Goal: Task Accomplishment & Management: Complete application form

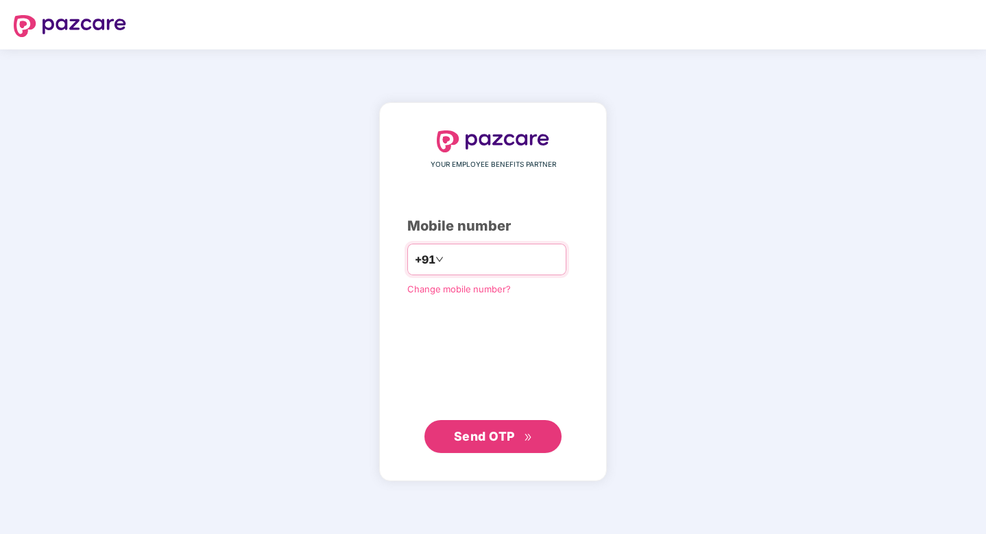
type input "**********"
click at [510, 433] on span "Send OTP" at bounding box center [484, 436] width 61 height 14
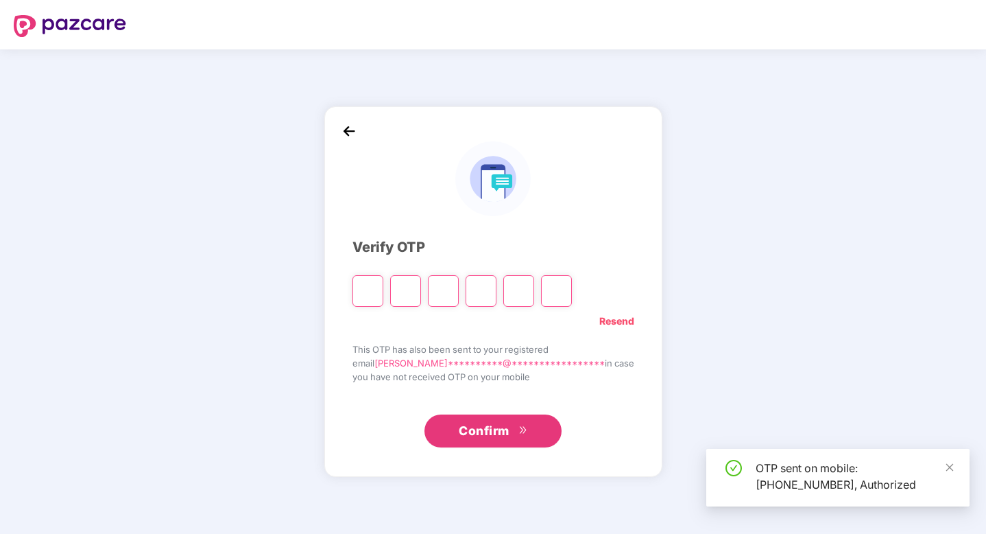
click at [383, 290] on input "Please enter verification code. Digit 1" at bounding box center [368, 291] width 31 height 32
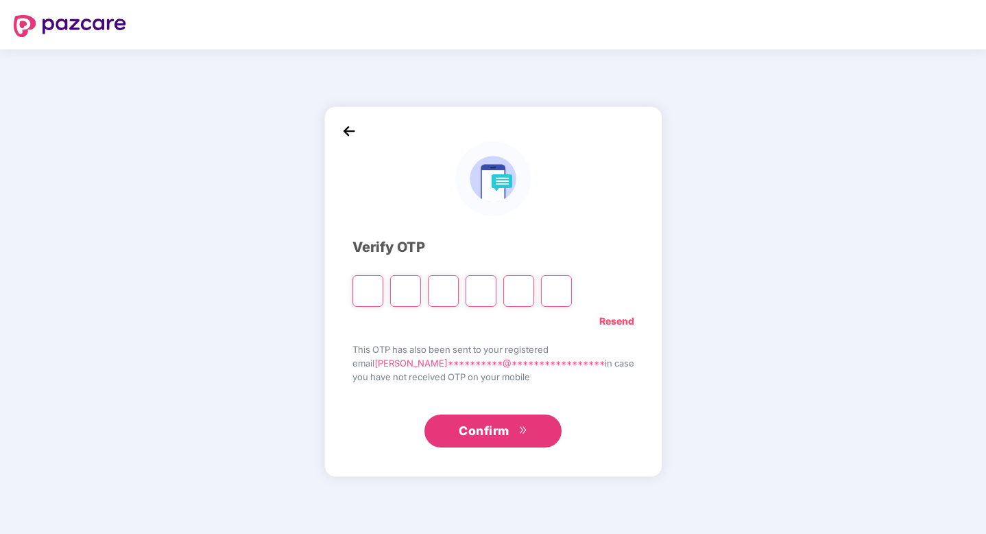
type input "*"
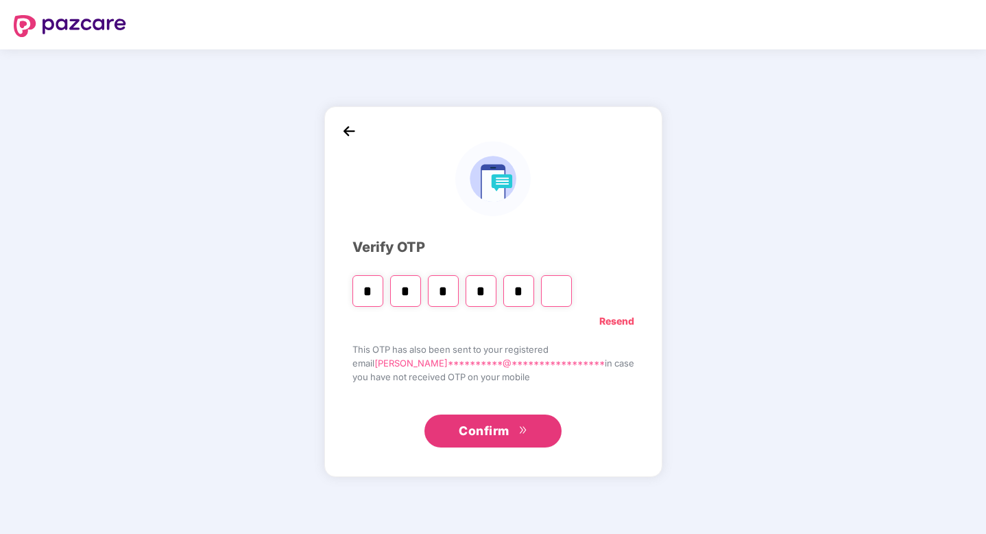
type input "*"
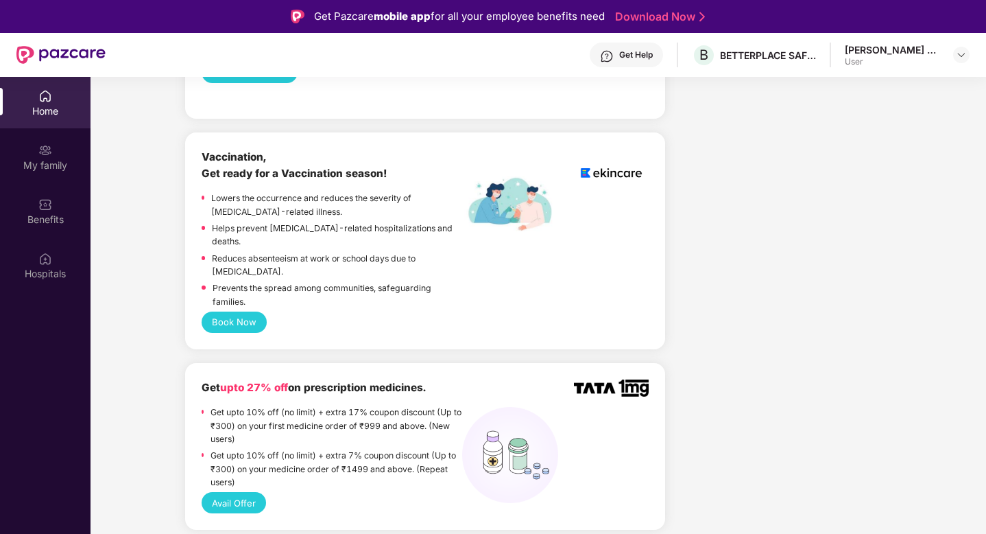
scroll to position [1113, 0]
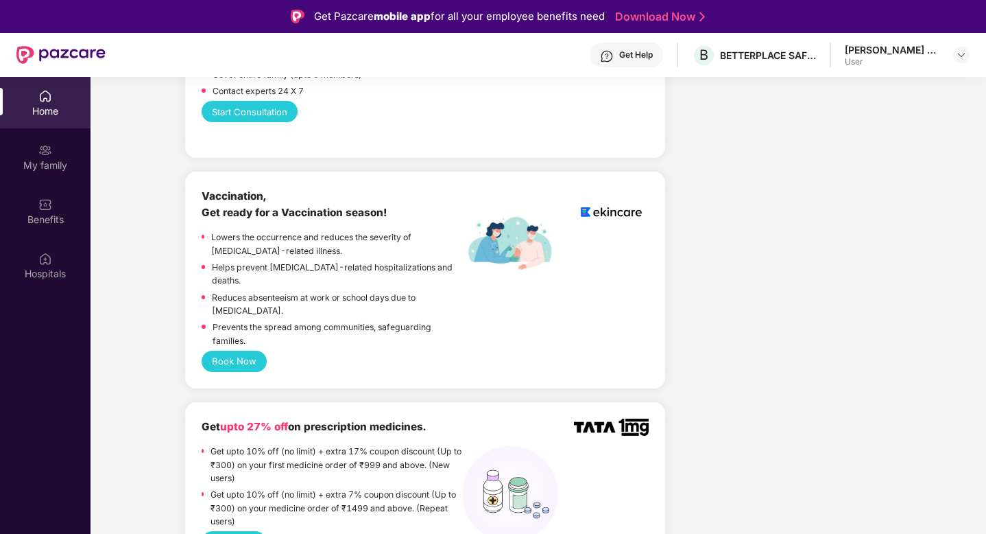
drag, startPoint x: 442, startPoint y: 401, endPoint x: 170, endPoint y: 381, distance: 272.4
drag, startPoint x: 427, startPoint y: 217, endPoint x: 148, endPoint y: 183, distance: 281.3
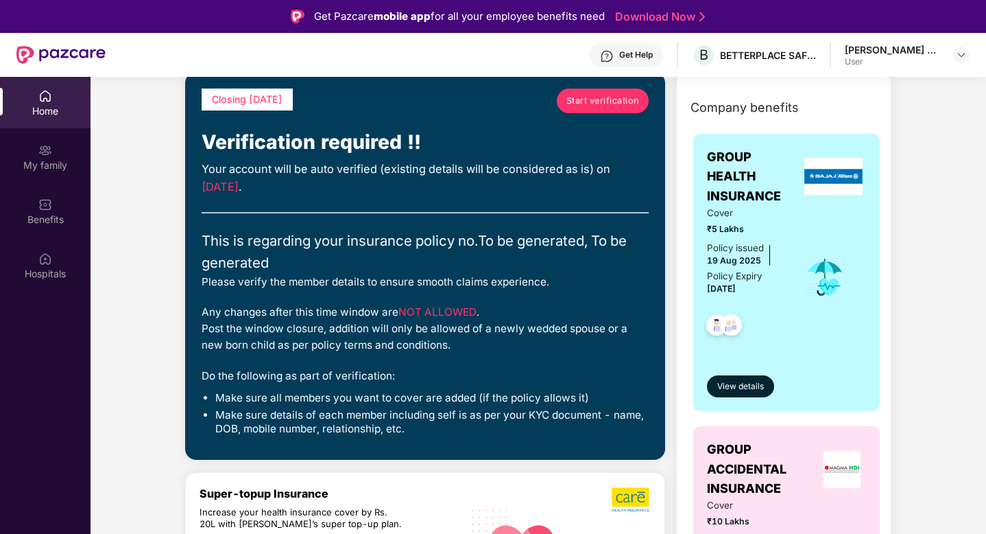
scroll to position [71, 0]
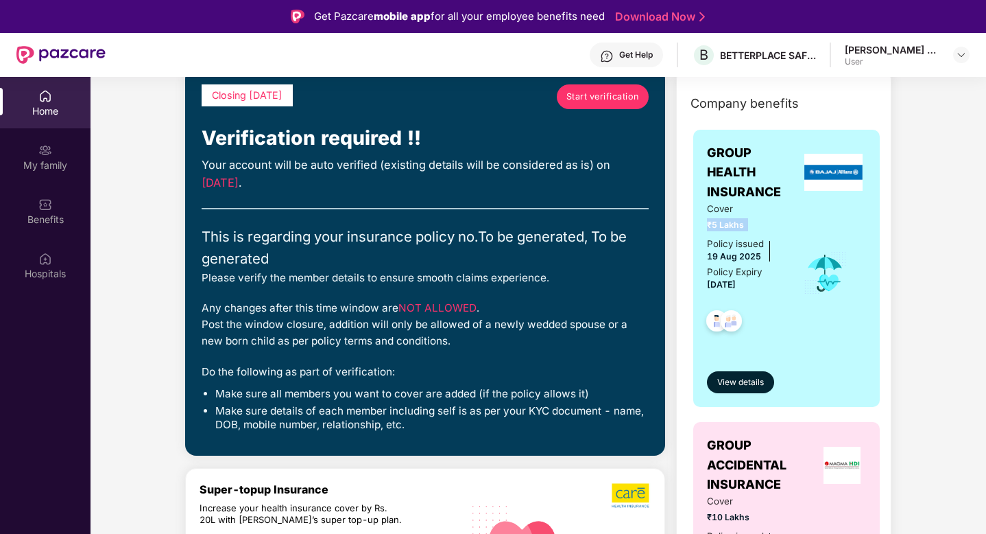
drag, startPoint x: 747, startPoint y: 226, endPoint x: 652, endPoint y: 222, distance: 95.4
click at [652, 222] on div "Company benefits GROUP HEALTH INSURANCE Cover ₹5 Lakhs Policy issued 19 Aug 202…" at bounding box center [784, 408] width 275 height 645
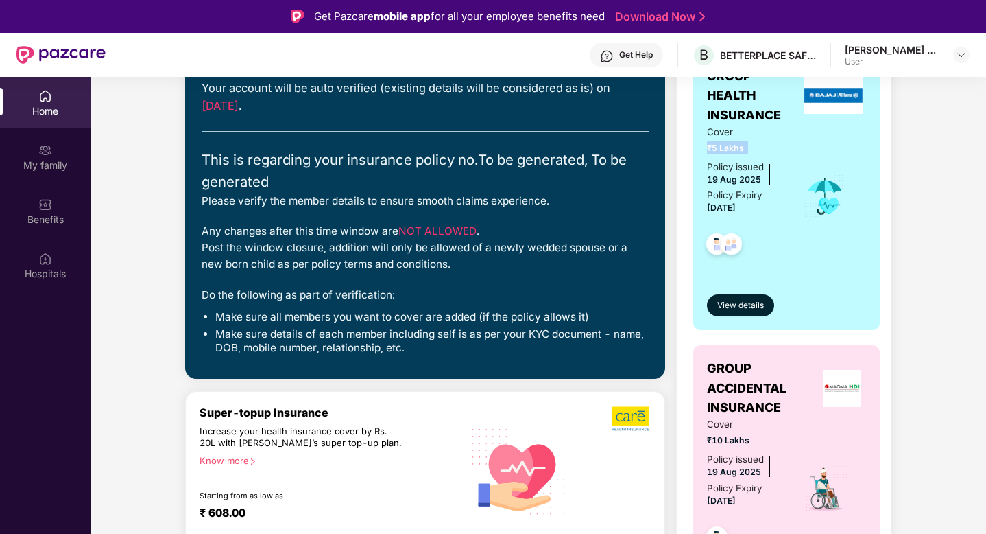
scroll to position [150, 0]
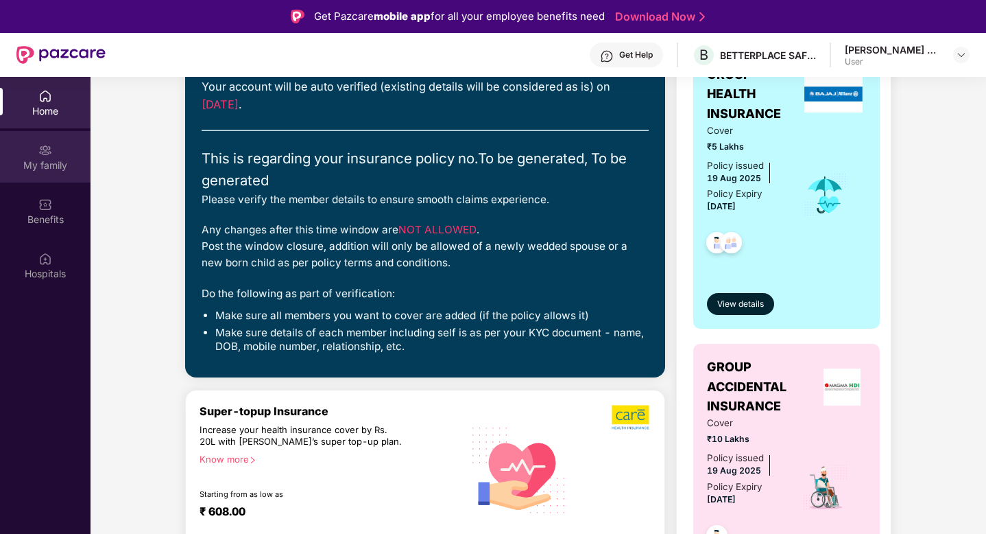
click at [58, 167] on div "My family" at bounding box center [45, 165] width 91 height 14
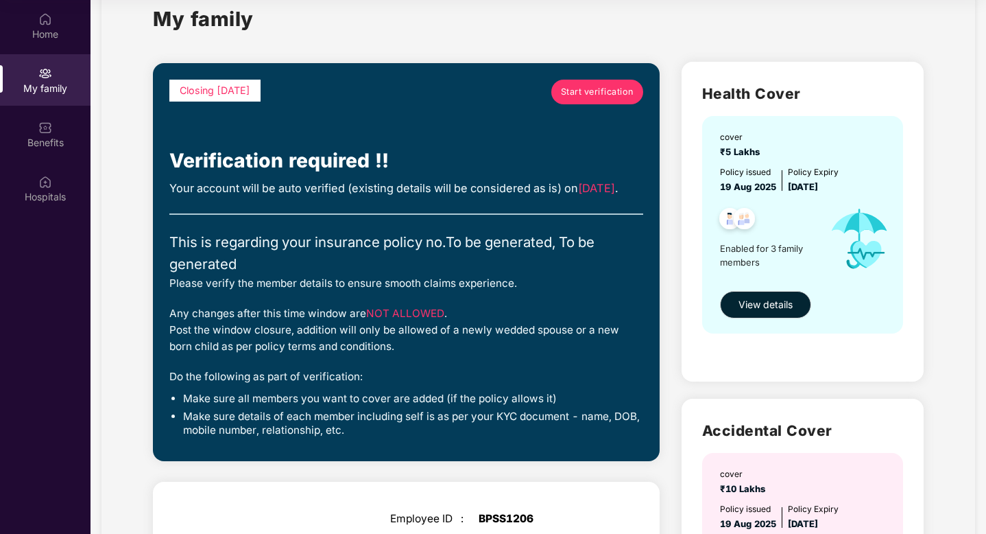
scroll to position [0, 0]
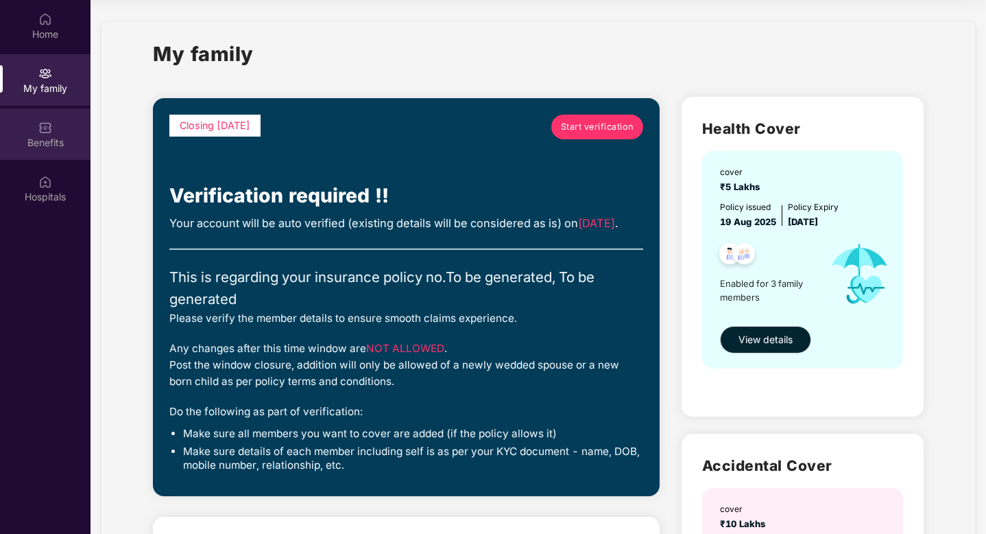
click at [67, 136] on div "Benefits" at bounding box center [45, 143] width 91 height 14
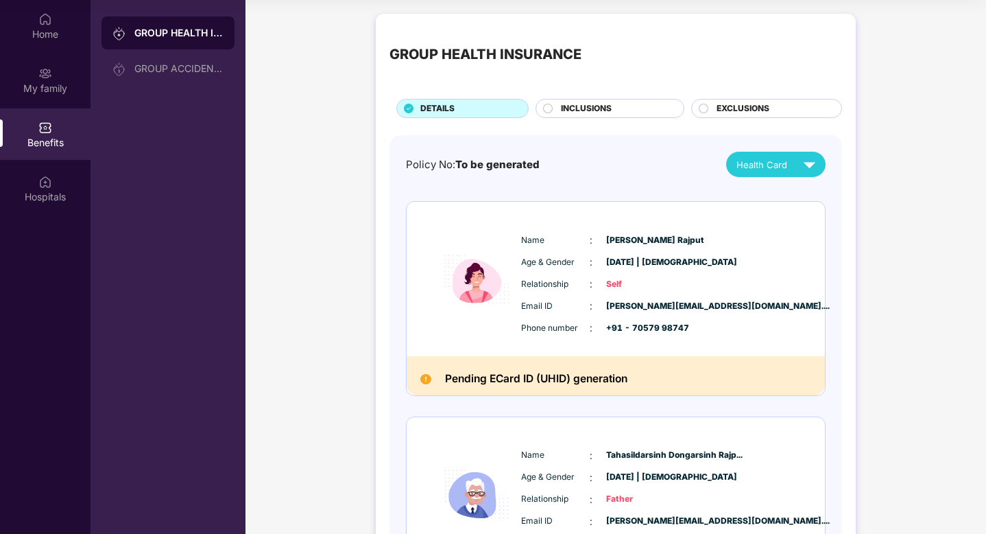
click at [589, 110] on span "INCLUSIONS" at bounding box center [586, 108] width 51 height 13
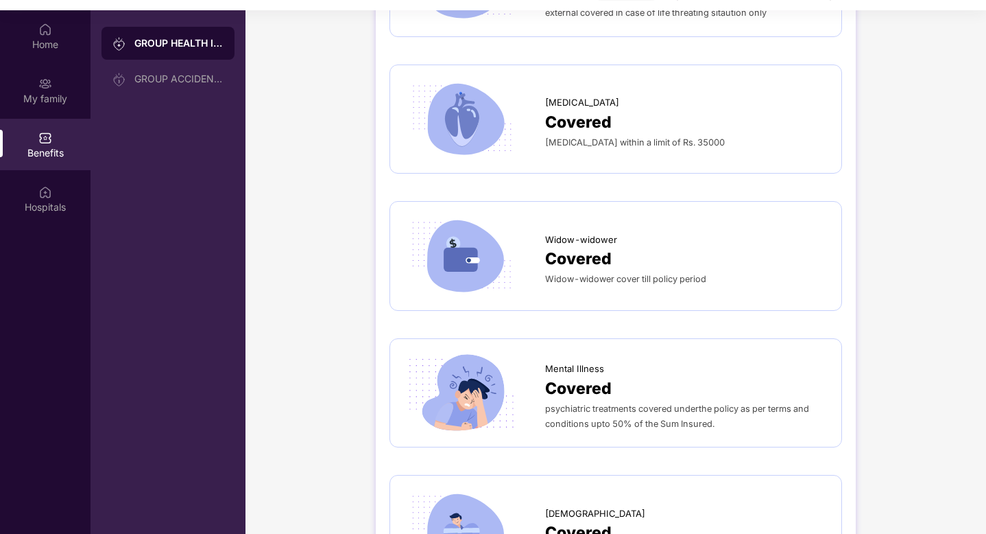
scroll to position [66, 0]
click at [38, 35] on img at bounding box center [45, 30] width 14 height 14
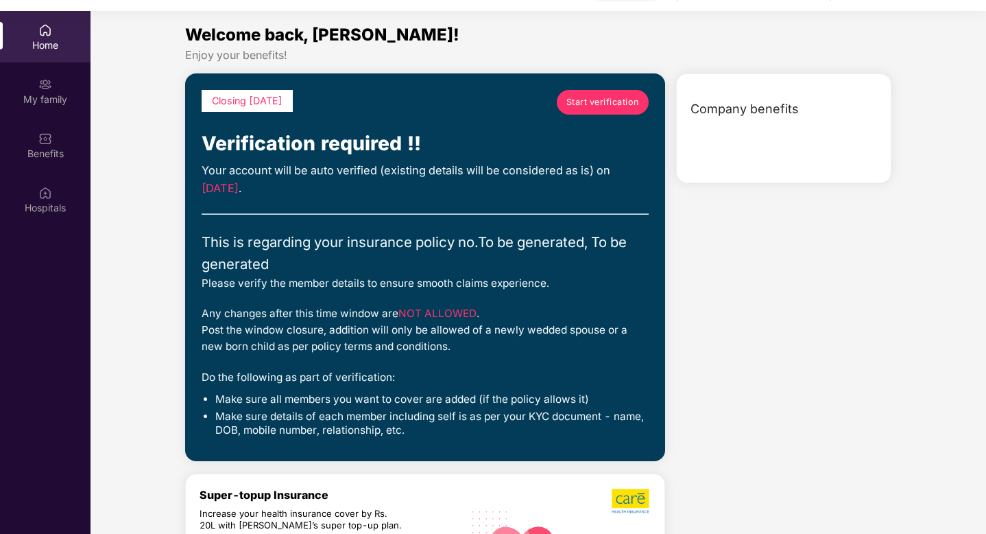
click at [38, 34] on img at bounding box center [45, 30] width 14 height 14
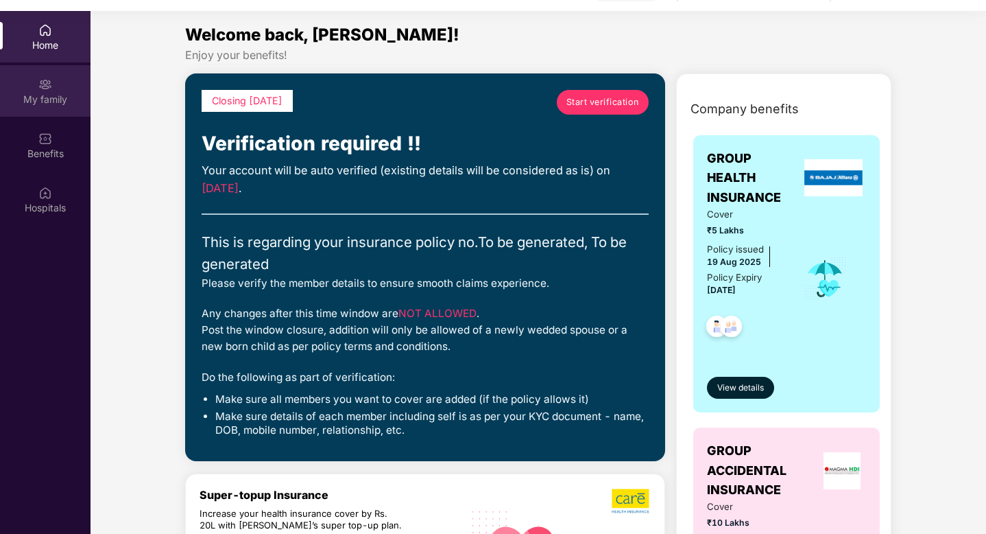
click at [43, 88] on img at bounding box center [45, 85] width 14 height 14
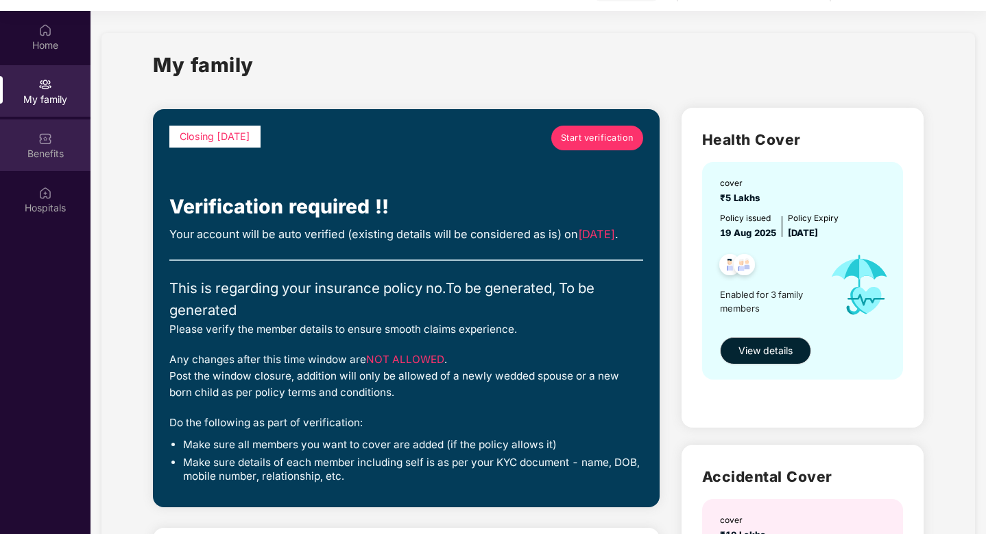
click at [49, 140] on img at bounding box center [45, 139] width 14 height 14
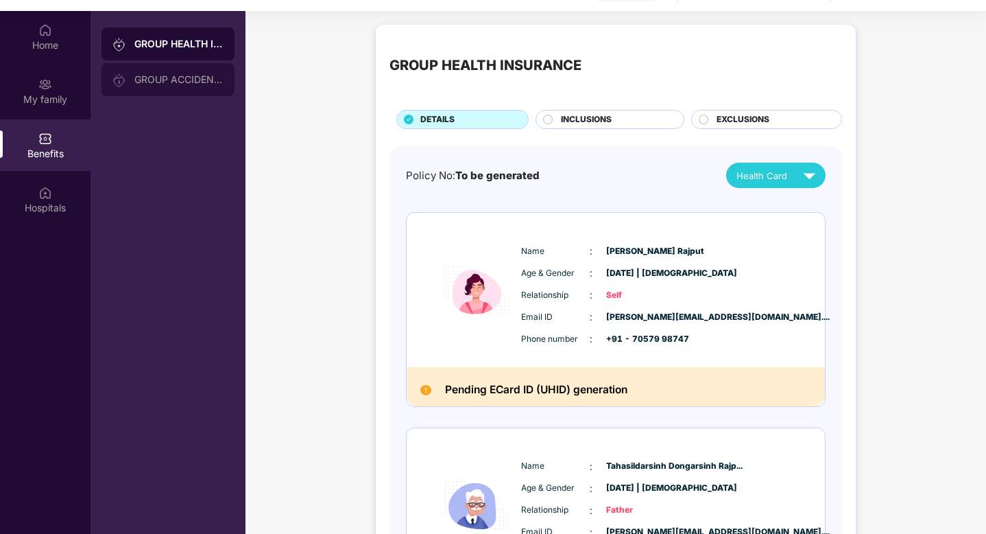
click at [170, 78] on div "GROUP ACCIDENTAL INSURANCE" at bounding box center [178, 79] width 89 height 11
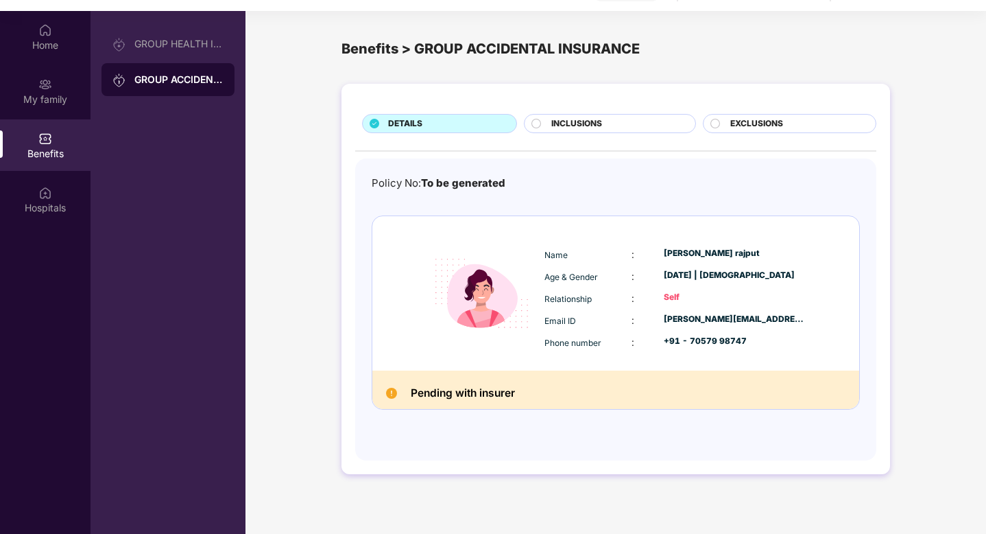
scroll to position [77, 0]
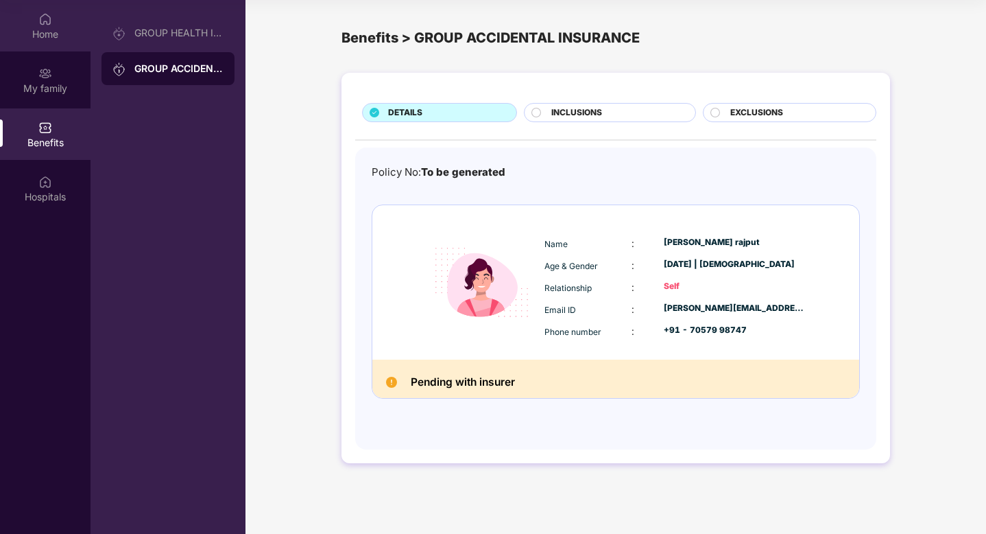
click at [44, 26] on div "Home" at bounding box center [45, 25] width 91 height 51
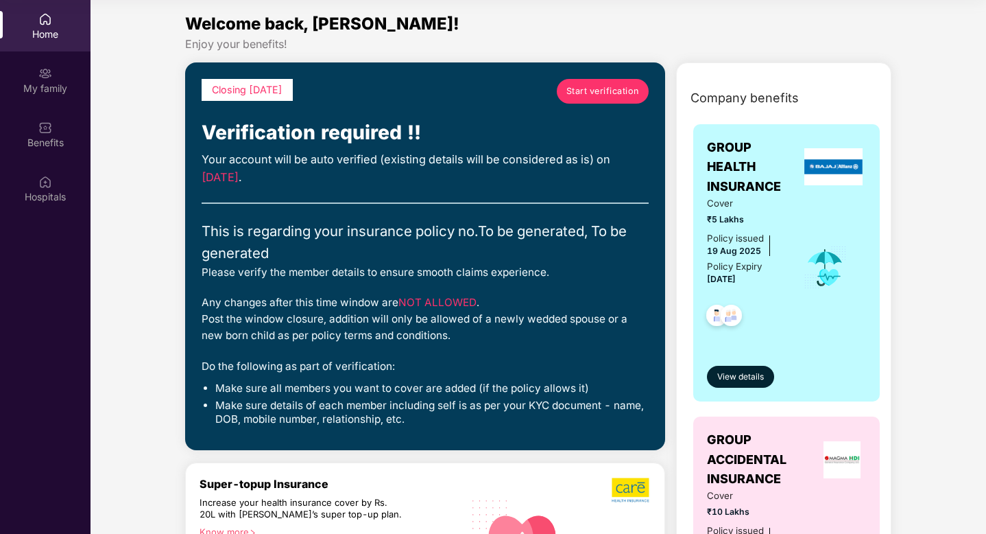
click at [604, 93] on span "Start verification" at bounding box center [603, 91] width 73 height 14
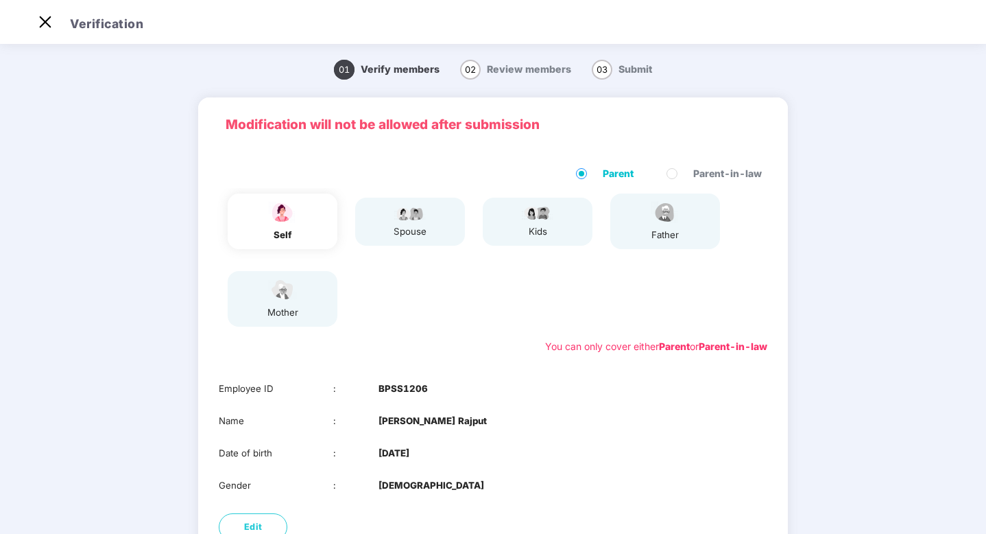
scroll to position [33, 0]
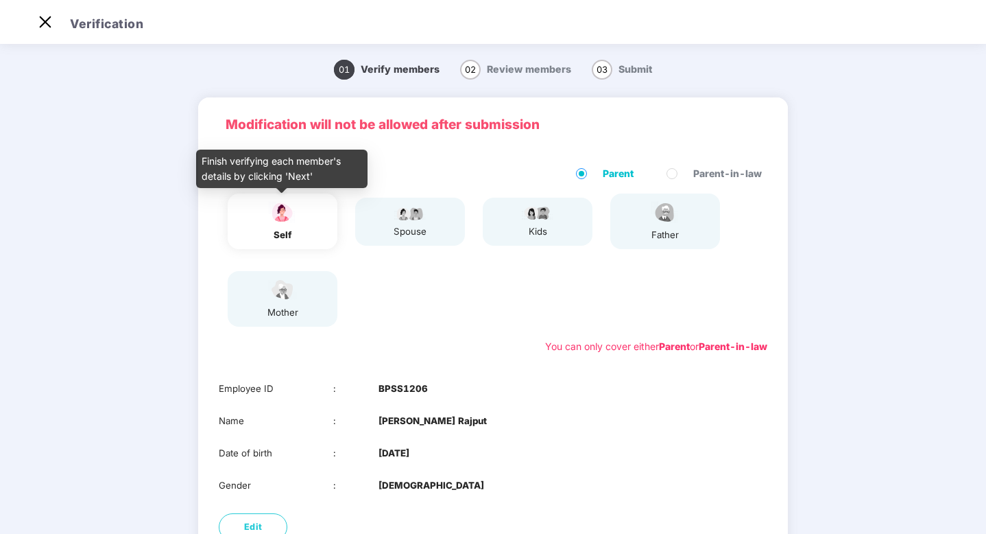
click at [295, 222] on img at bounding box center [282, 212] width 34 height 24
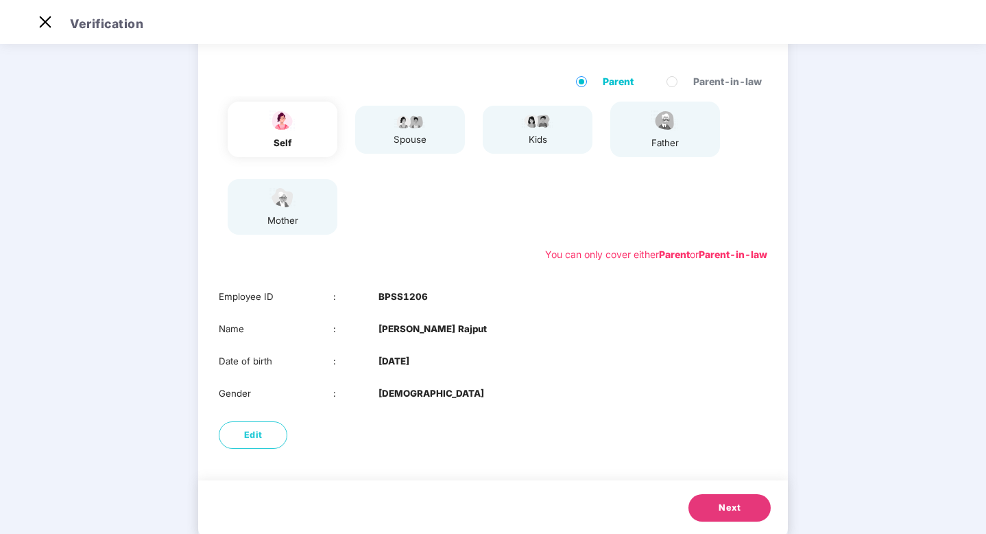
scroll to position [125, 0]
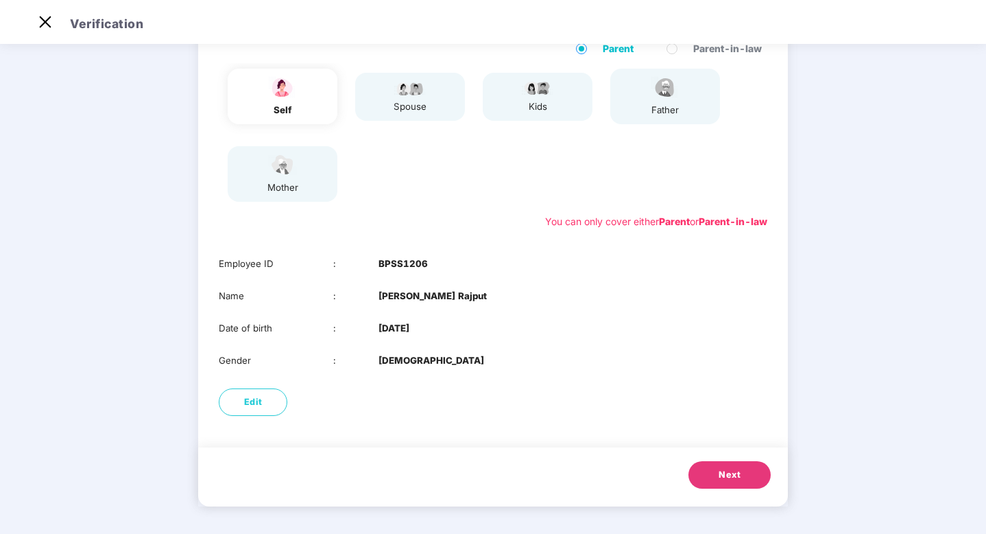
click at [737, 475] on span "Next" at bounding box center [730, 475] width 22 height 14
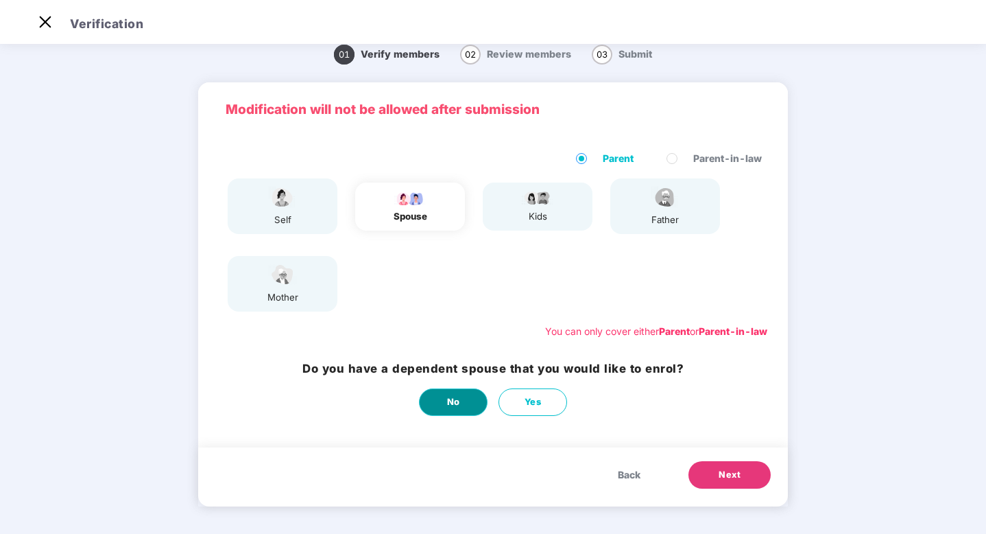
click at [455, 407] on span "No" at bounding box center [453, 402] width 13 height 14
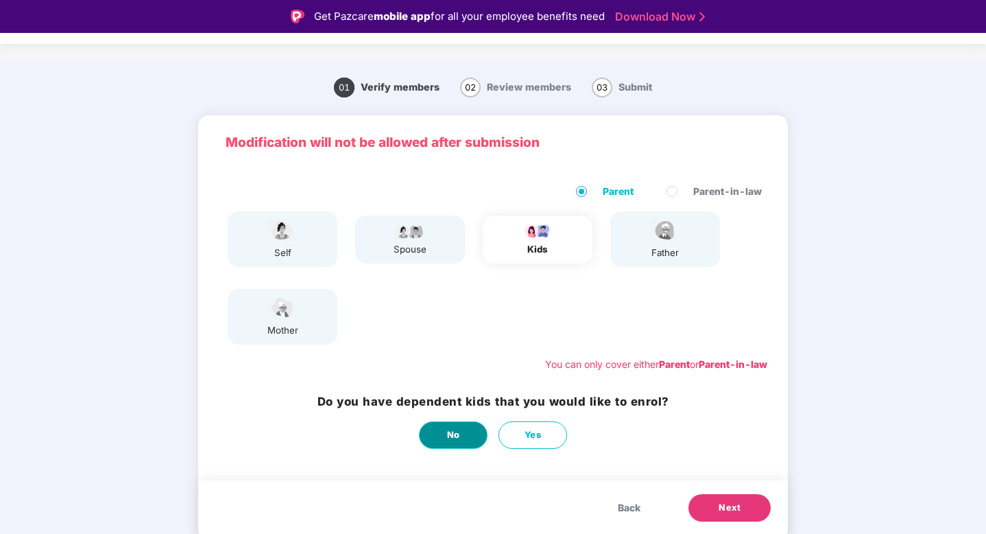
click at [449, 440] on span "No" at bounding box center [453, 435] width 13 height 14
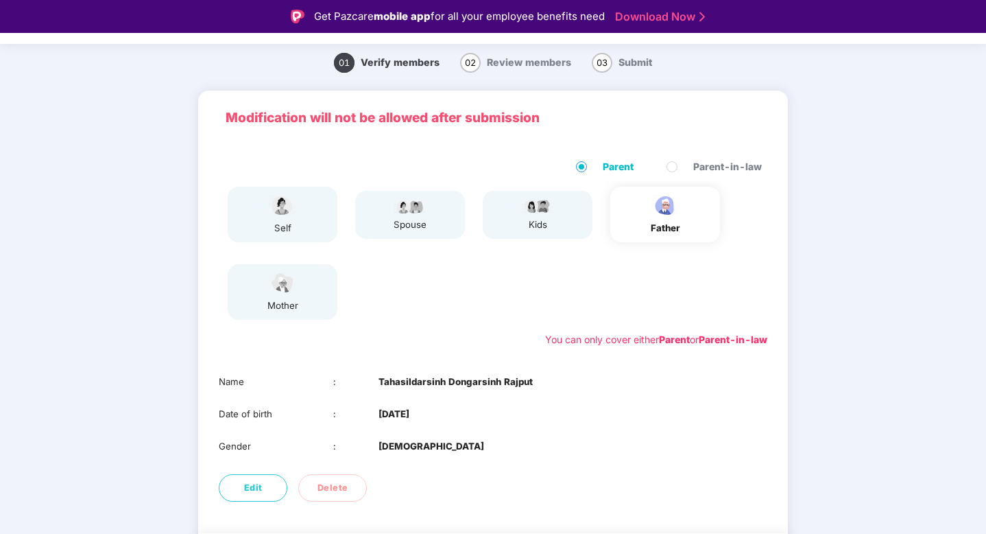
scroll to position [93, 0]
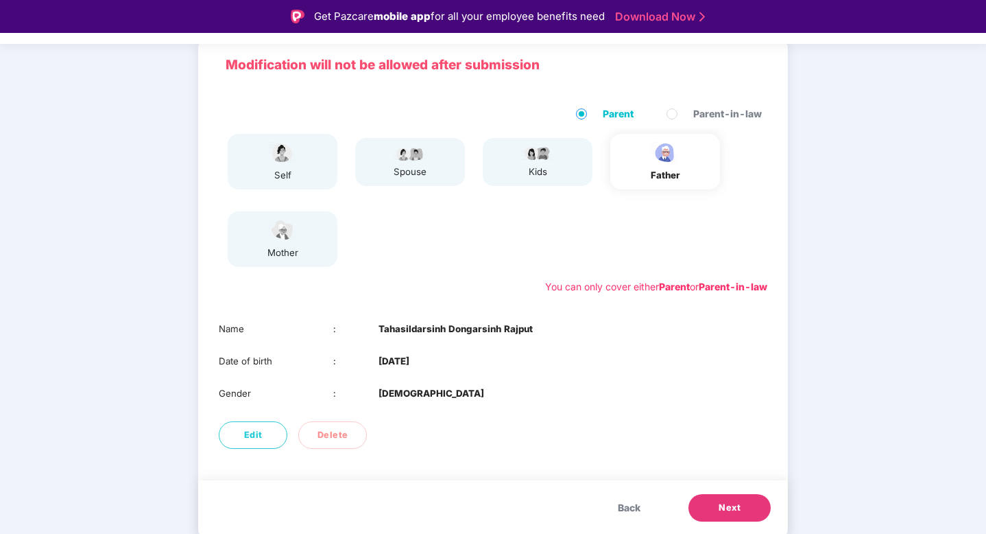
click at [728, 501] on span "Next" at bounding box center [730, 508] width 22 height 14
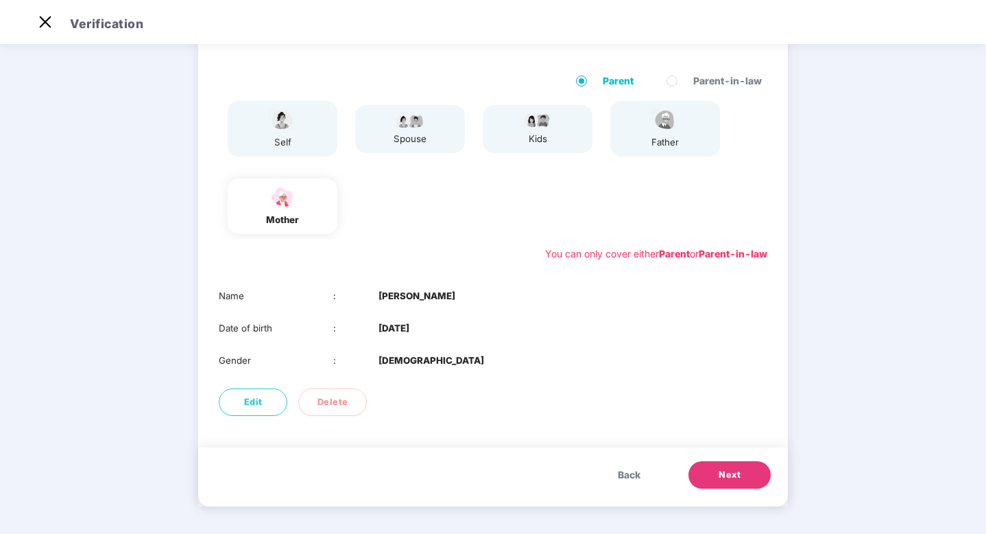
click at [719, 470] on span "Next" at bounding box center [730, 475] width 22 height 14
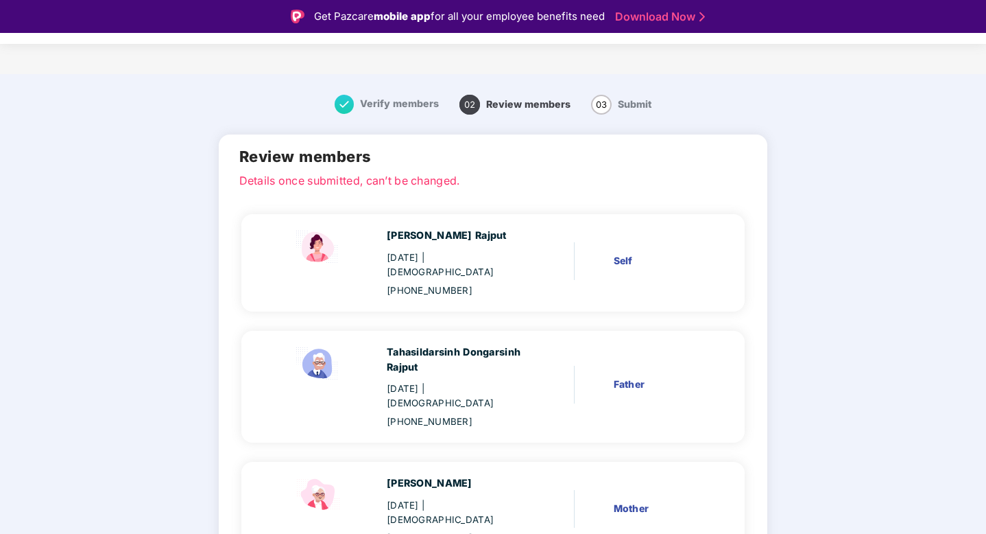
scroll to position [95, 0]
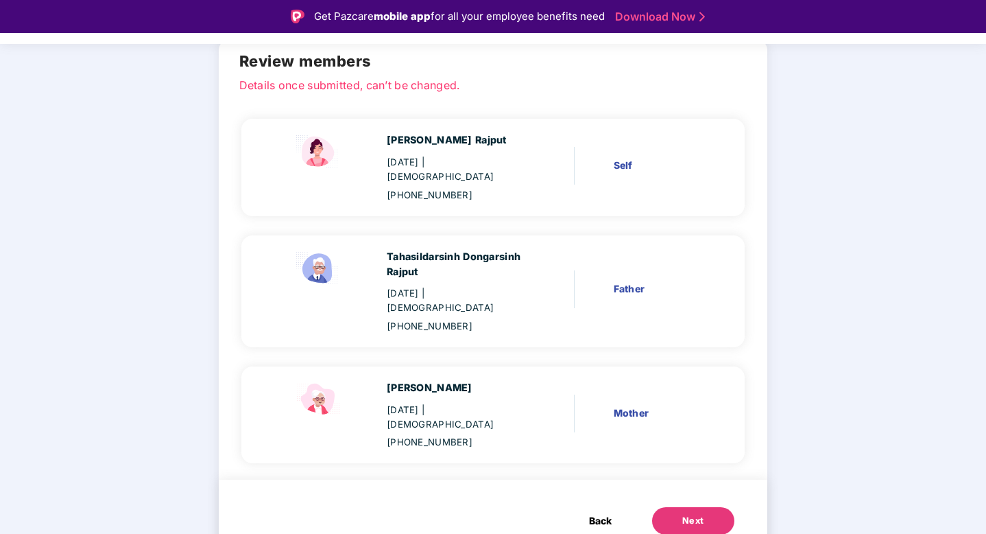
click at [687, 514] on div "Next" at bounding box center [693, 521] width 22 height 14
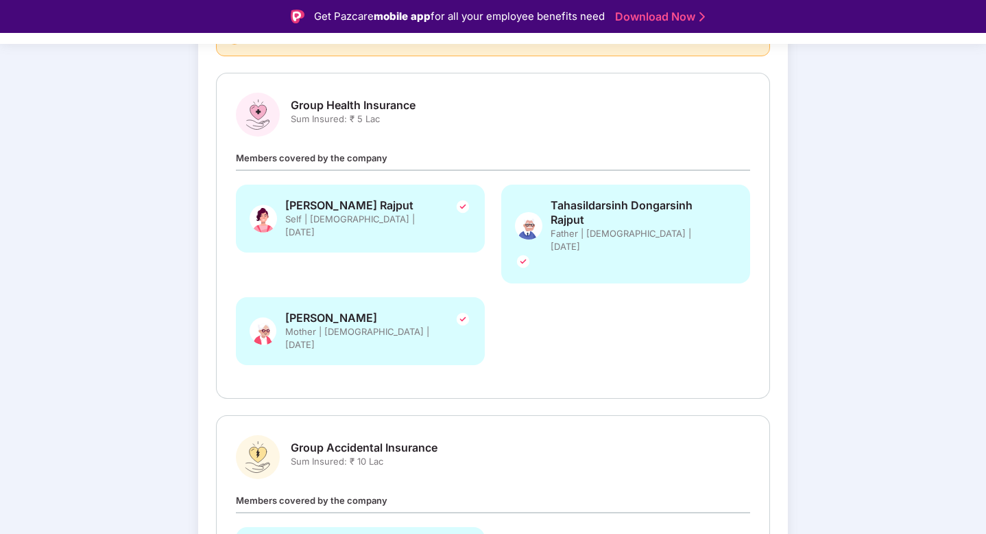
scroll to position [296, 0]
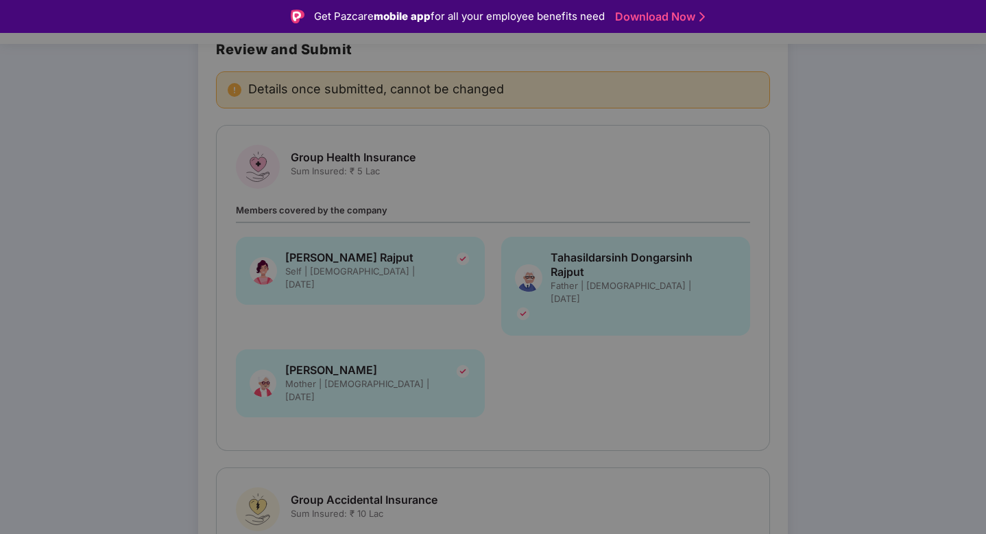
scroll to position [104, 0]
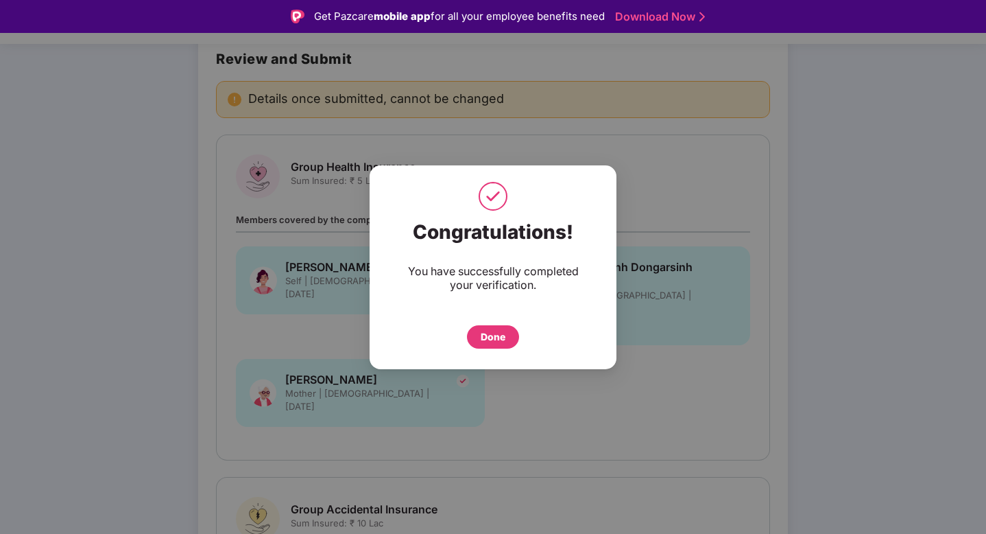
click at [504, 336] on div "Done" at bounding box center [493, 336] width 25 height 15
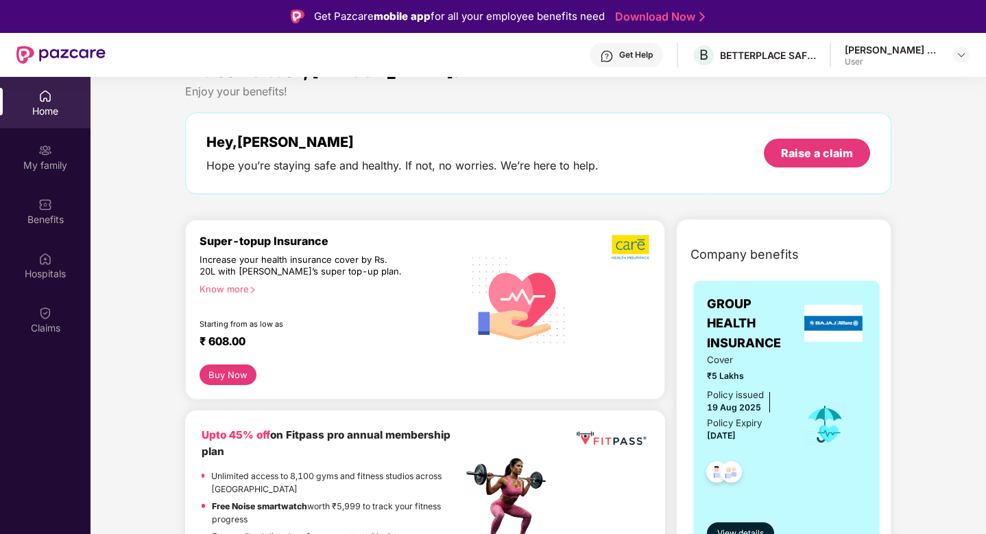
scroll to position [40, 0]
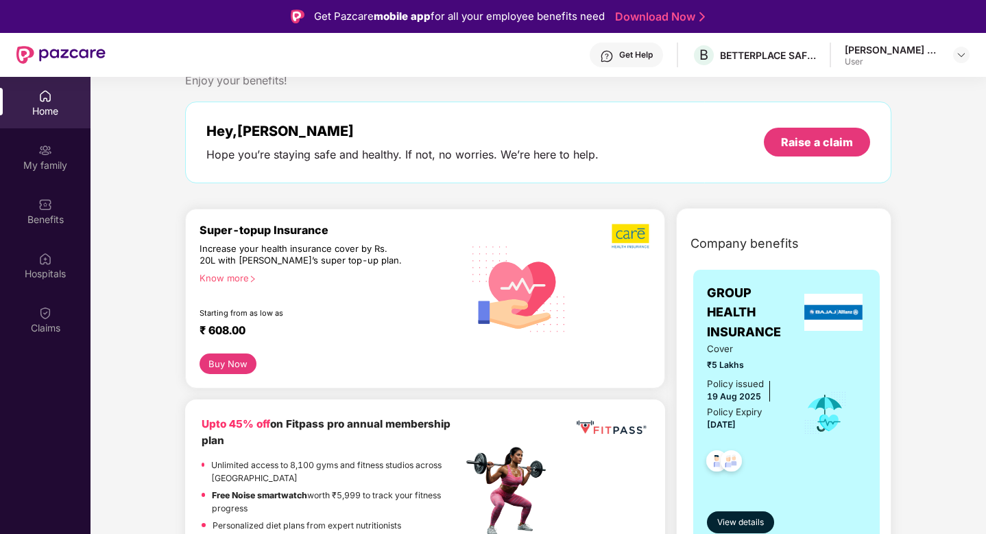
click at [243, 280] on div "Know more" at bounding box center [327, 277] width 255 height 10
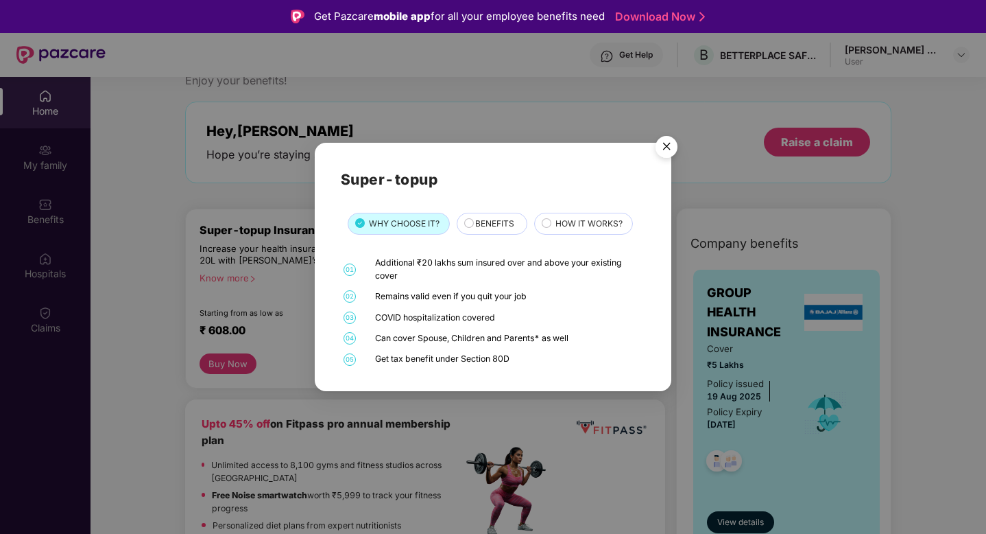
click at [490, 220] on span "BENEFITS" at bounding box center [494, 223] width 39 height 13
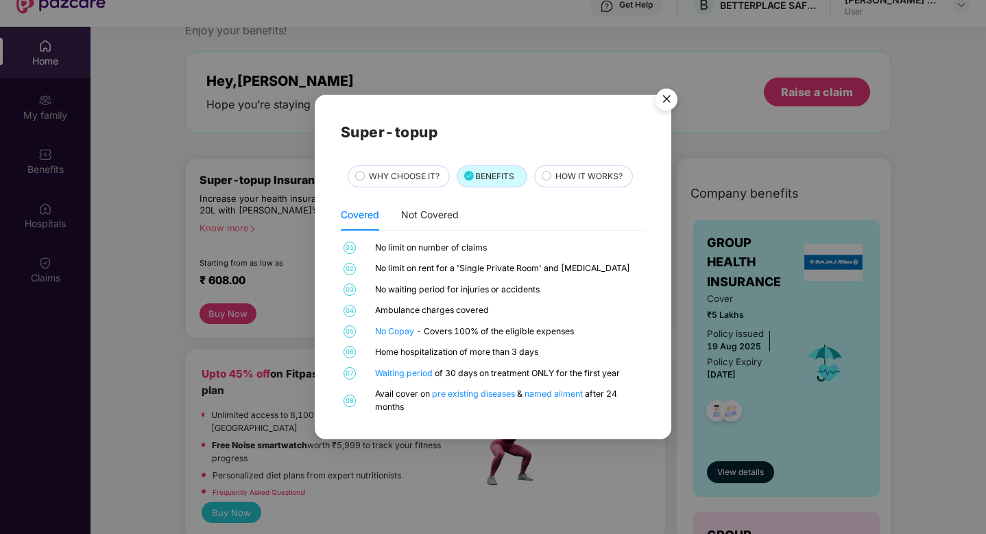
scroll to position [77, 0]
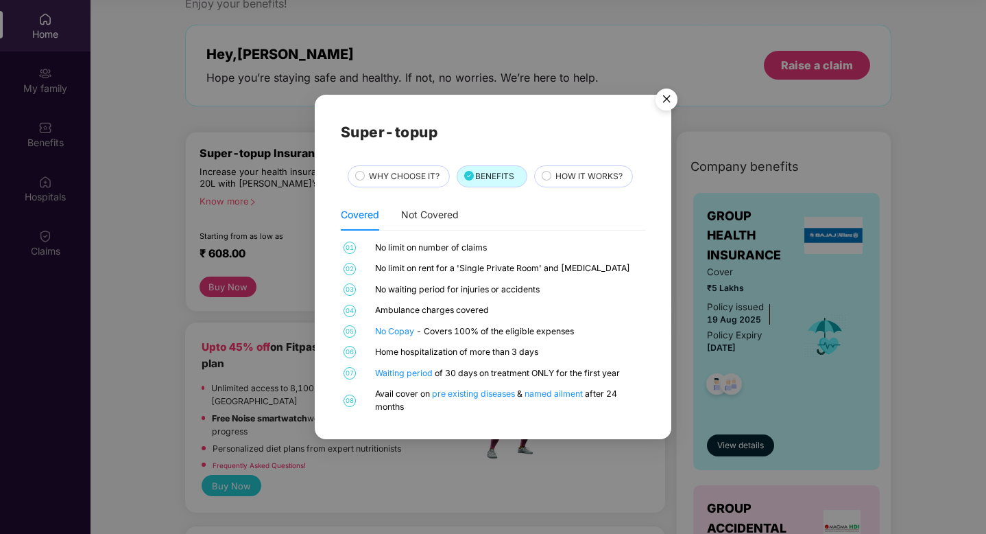
click at [404, 171] on span "WHY CHOOSE IT?" at bounding box center [404, 176] width 71 height 13
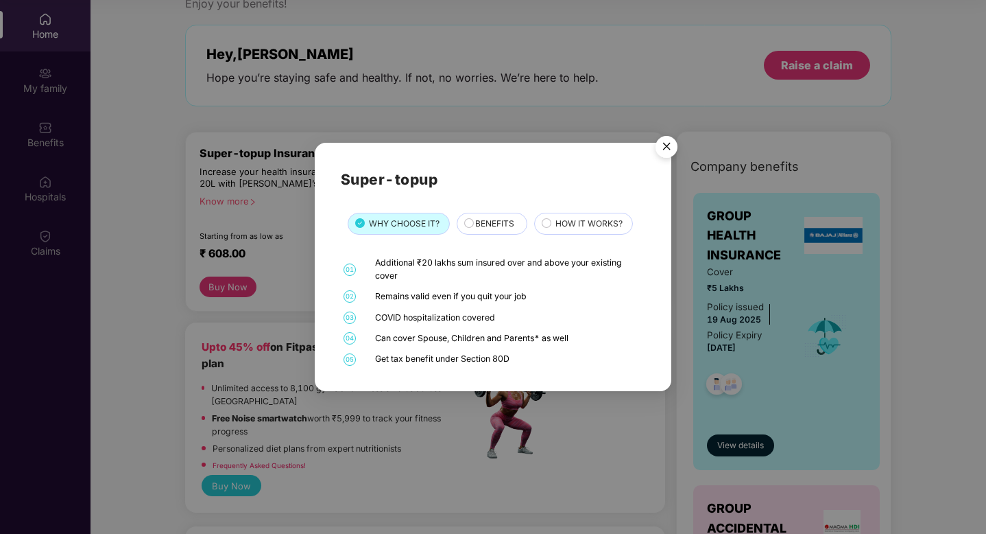
click at [592, 224] on span "HOW IT WORKS?" at bounding box center [589, 223] width 67 height 13
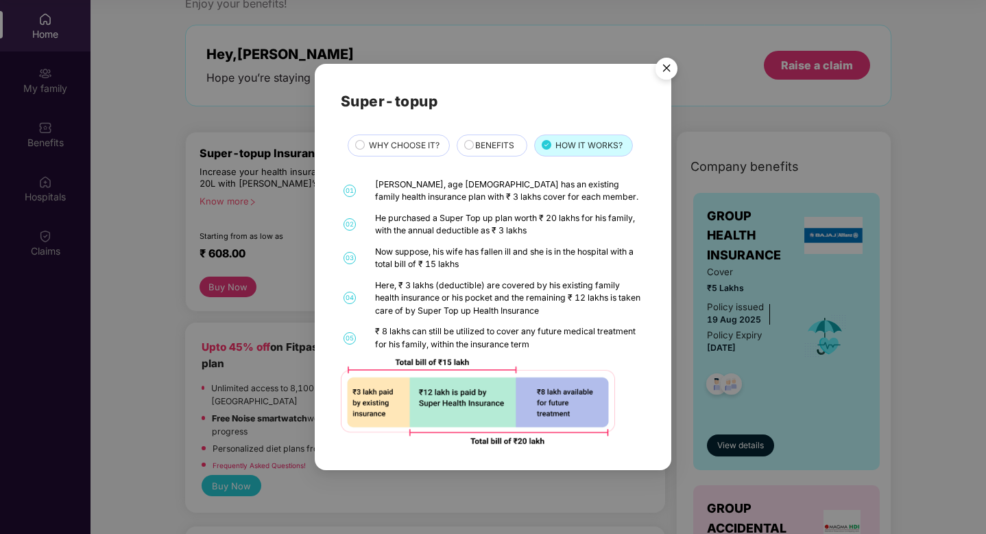
click at [395, 146] on span "WHY CHOOSE IT?" at bounding box center [404, 145] width 71 height 13
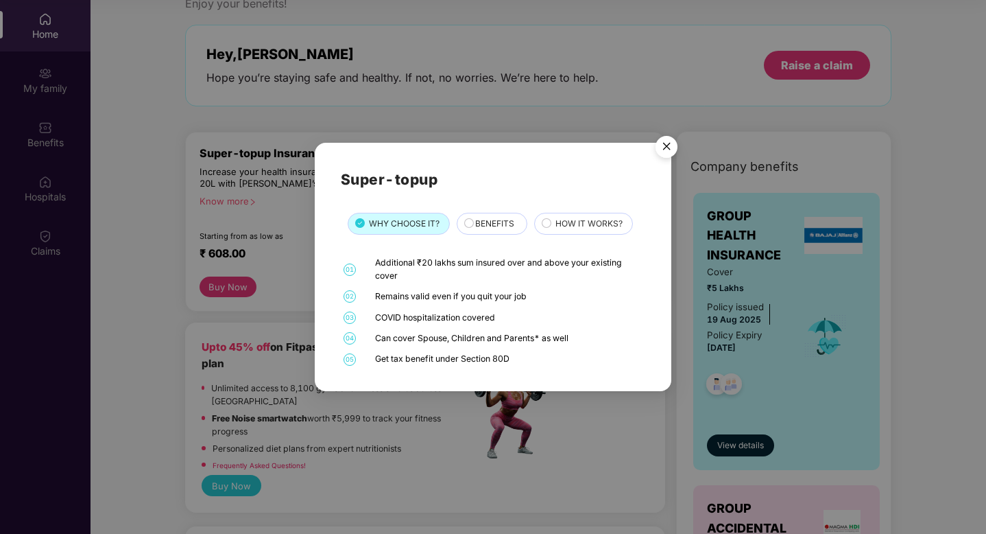
click at [479, 213] on div "BENEFITS" at bounding box center [492, 224] width 71 height 22
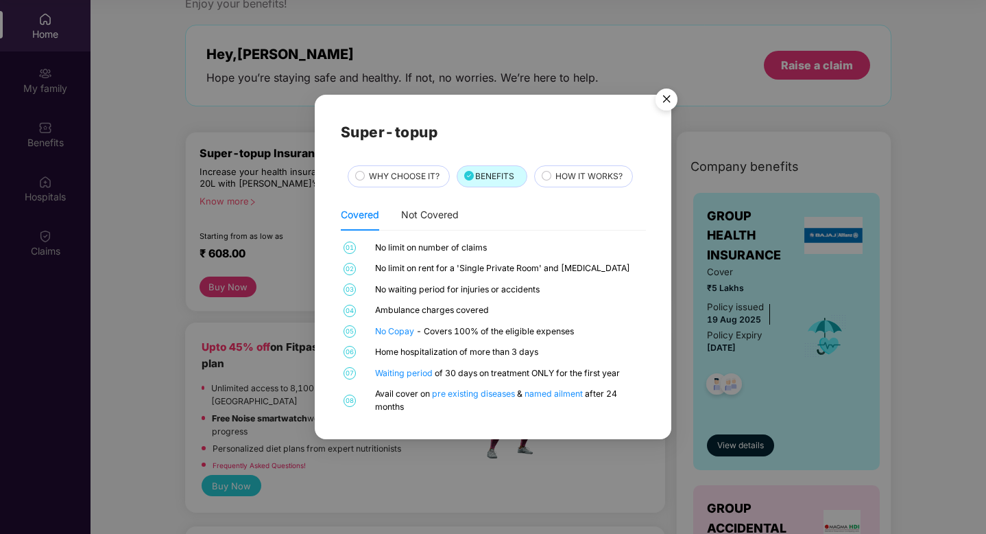
click at [536, 169] on div "HOW IT WORKS?" at bounding box center [580, 176] width 106 height 22
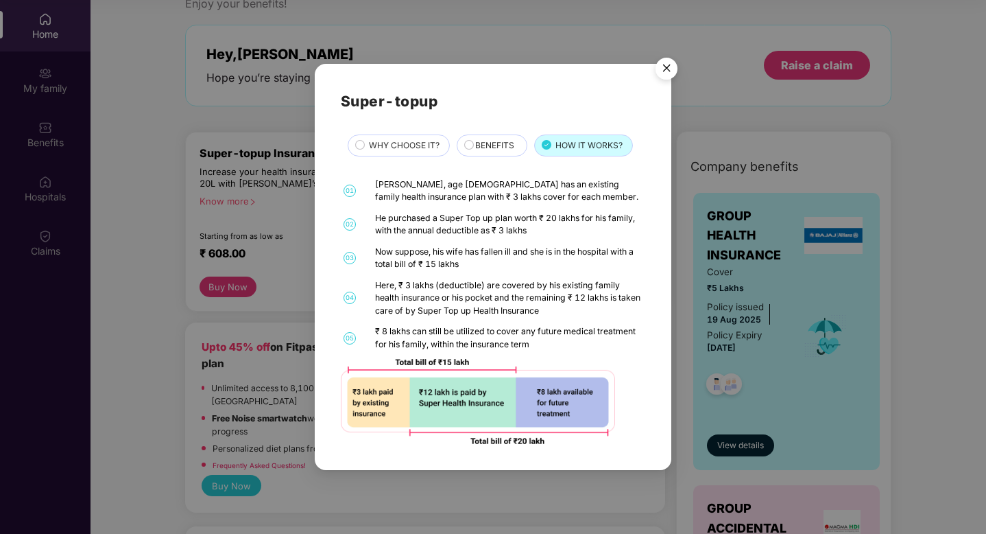
click at [492, 142] on span "BENEFITS" at bounding box center [494, 145] width 39 height 13
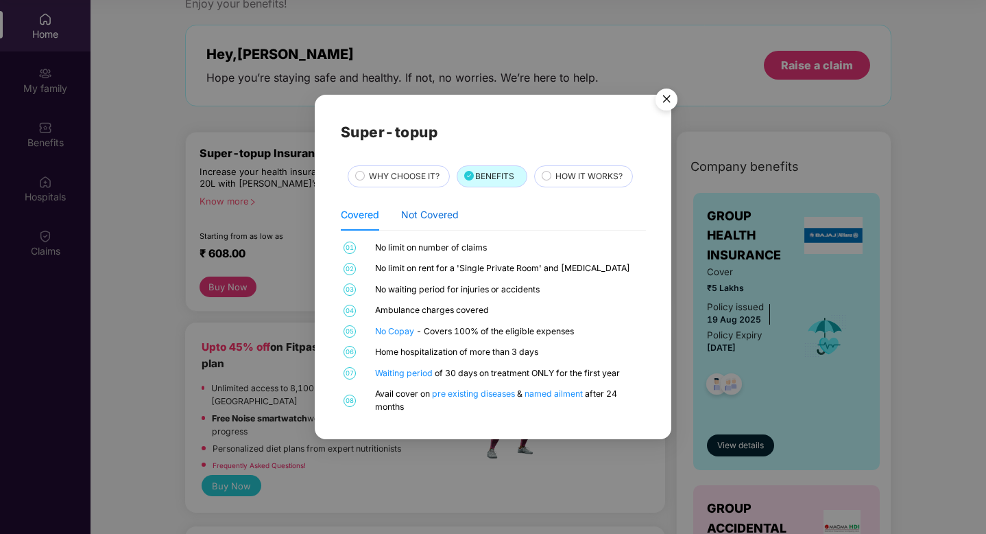
click at [438, 213] on div "Not Covered" at bounding box center [430, 214] width 58 height 15
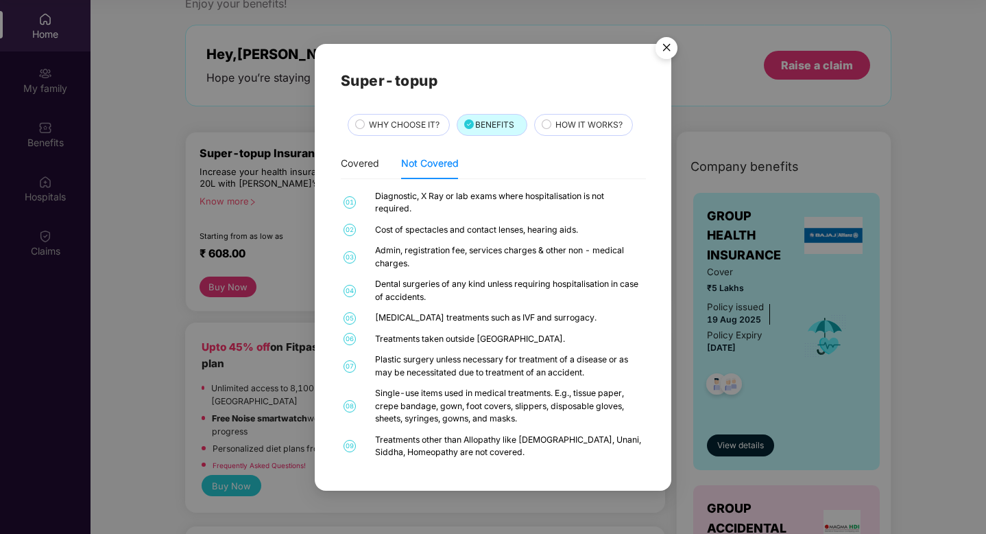
scroll to position [15, 0]
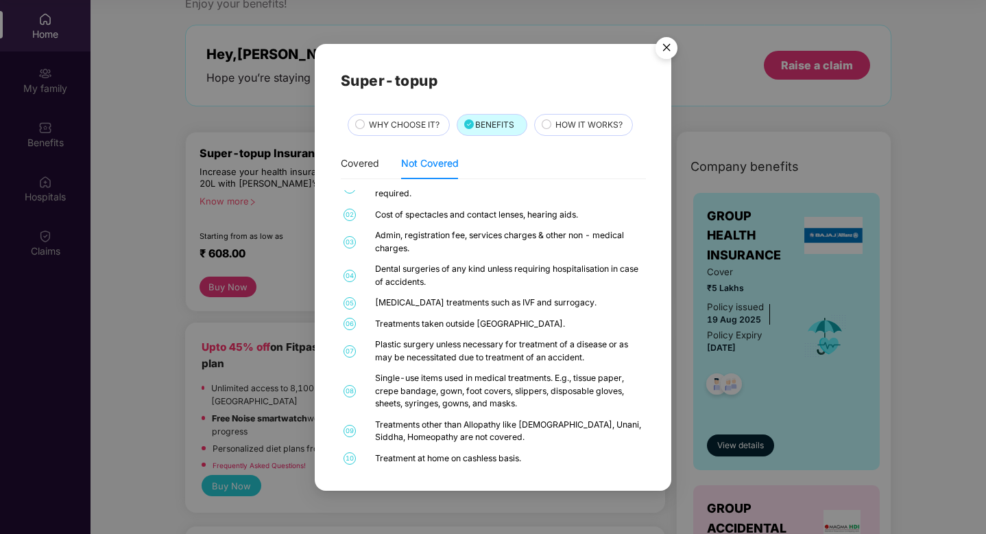
click at [667, 43] on img "Close" at bounding box center [666, 50] width 38 height 38
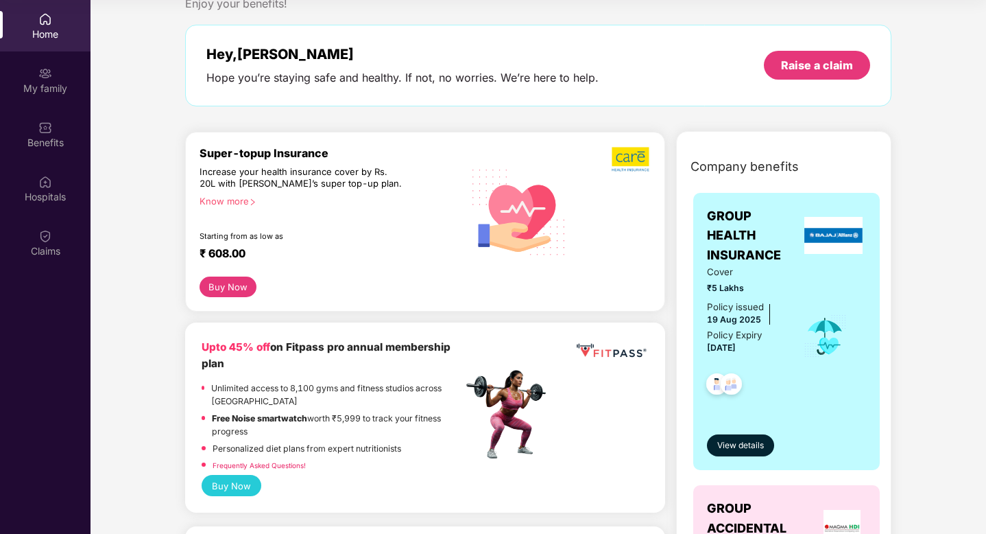
click at [210, 293] on button "Buy Now" at bounding box center [228, 286] width 57 height 21
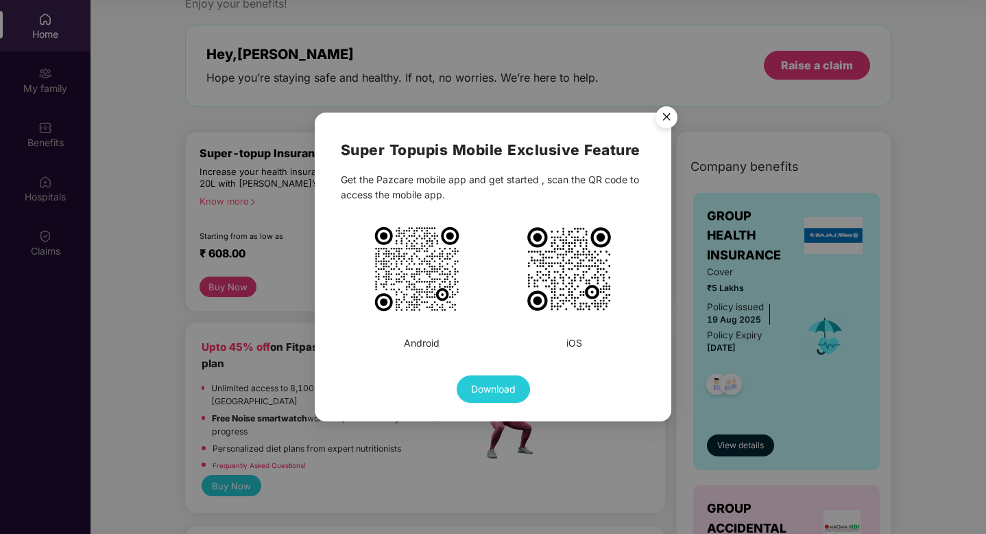
click at [669, 115] on img "Close" at bounding box center [666, 119] width 38 height 38
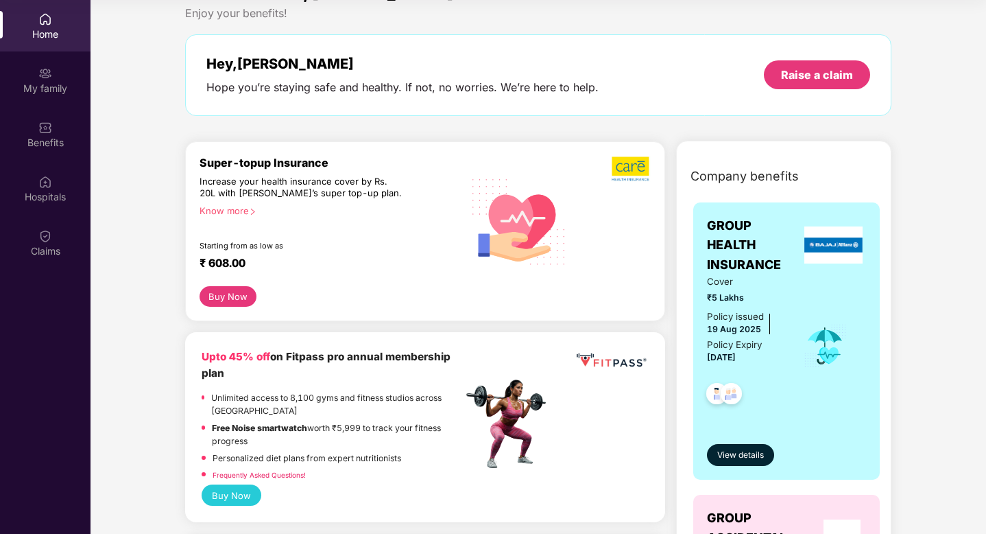
scroll to position [0, 0]
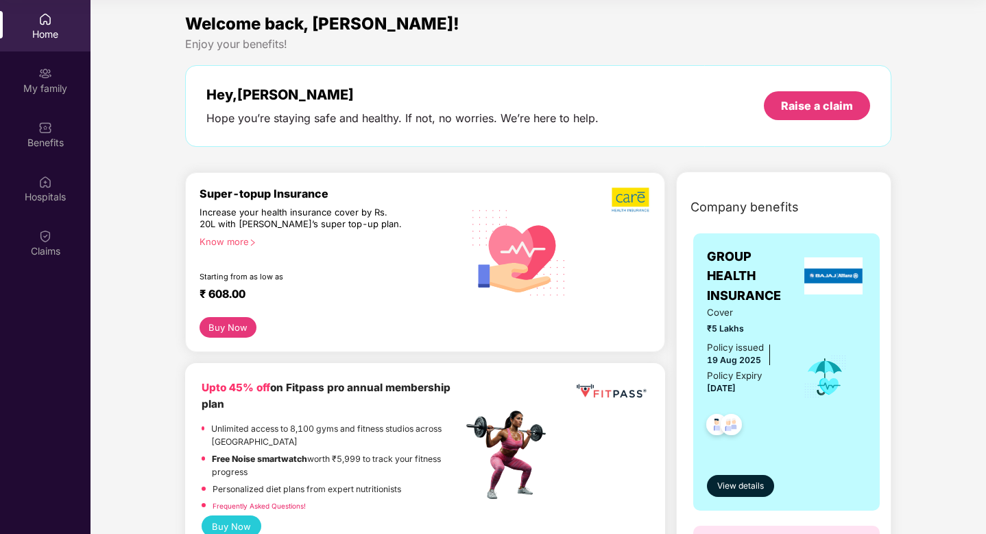
click at [233, 339] on div "Super-topup Insurance Increase your health insurance cover by Rs. 20L with [PER…" at bounding box center [425, 262] width 480 height 180
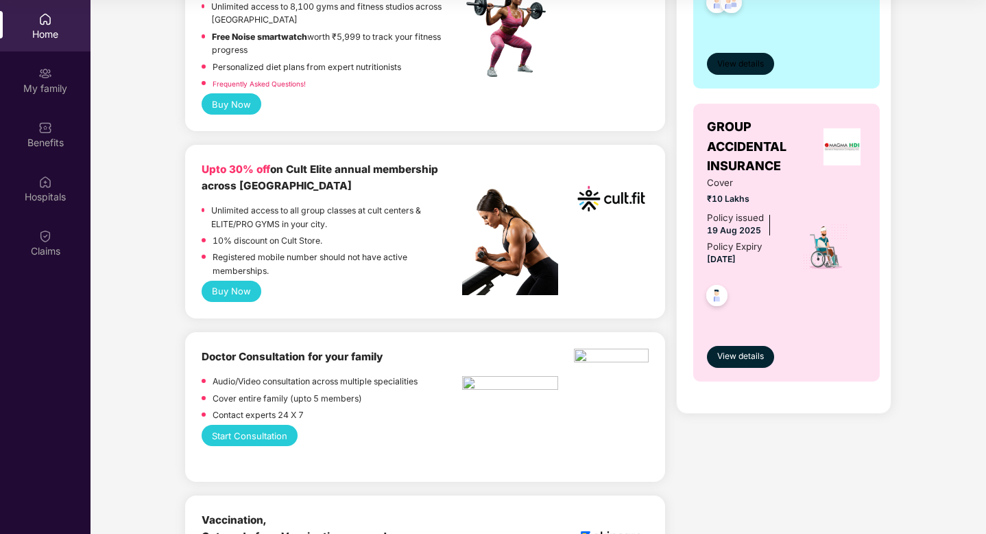
scroll to position [421, 0]
click at [758, 72] on button "View details" at bounding box center [740, 65] width 67 height 22
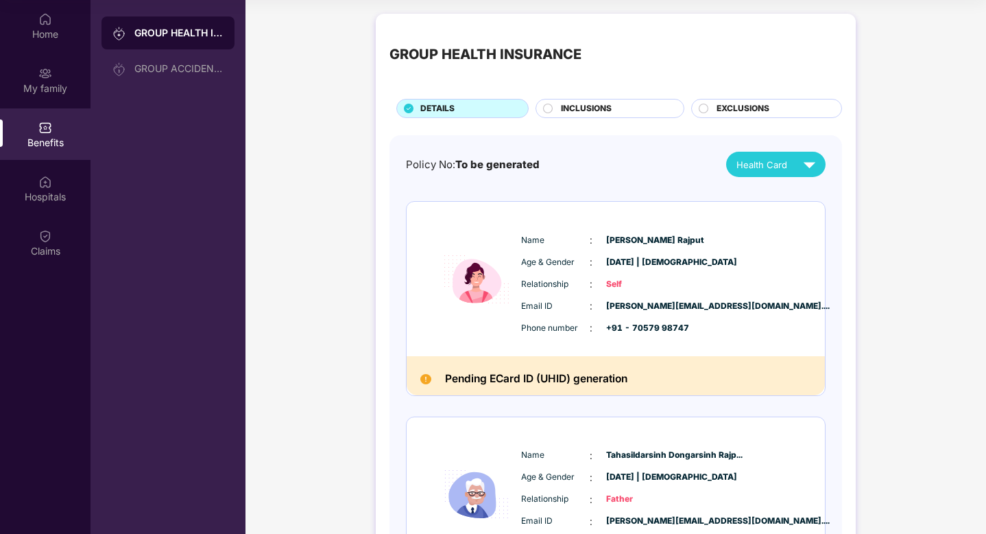
click at [639, 113] on div "INCLUSIONS" at bounding box center [615, 109] width 123 height 15
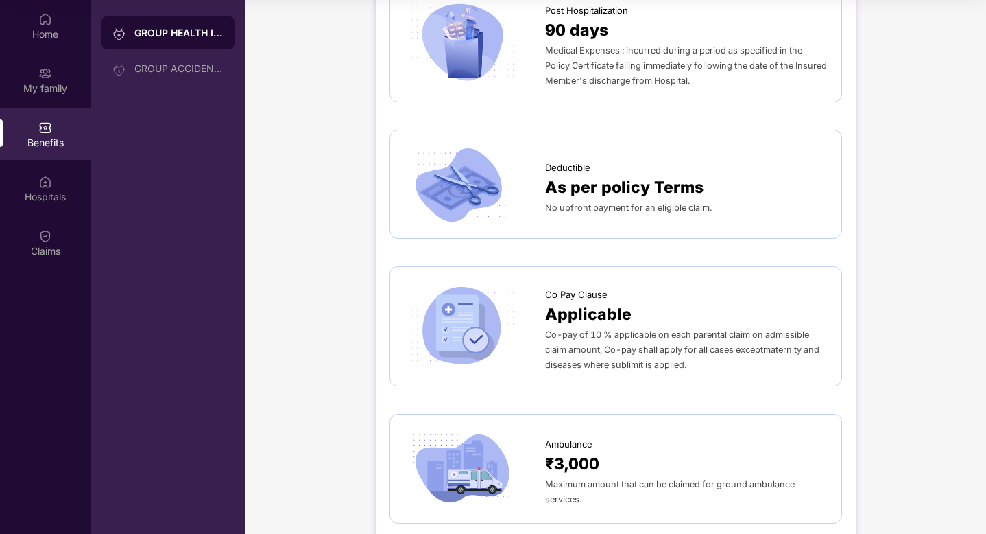
scroll to position [818, 0]
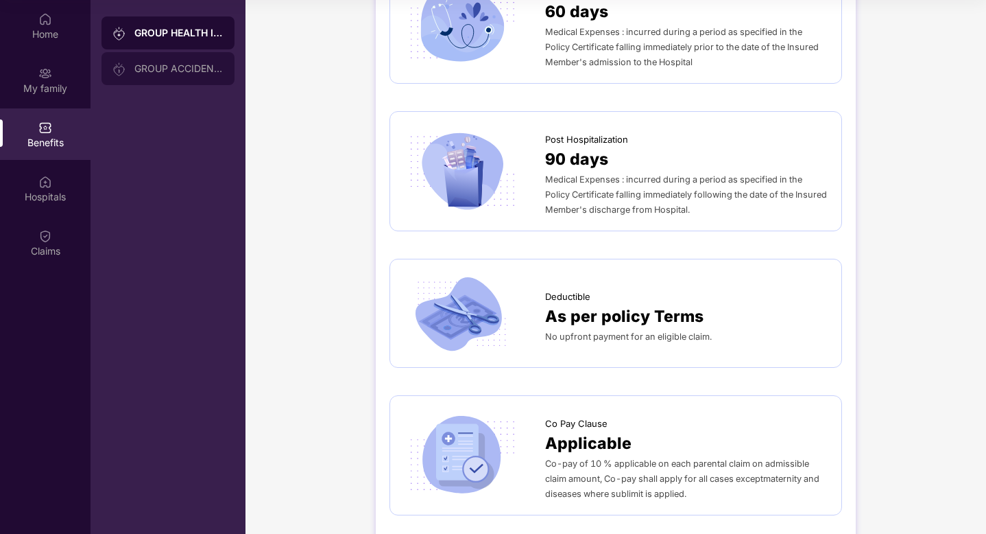
click at [206, 68] on div "GROUP ACCIDENTAL INSURANCE" at bounding box center [178, 68] width 89 height 11
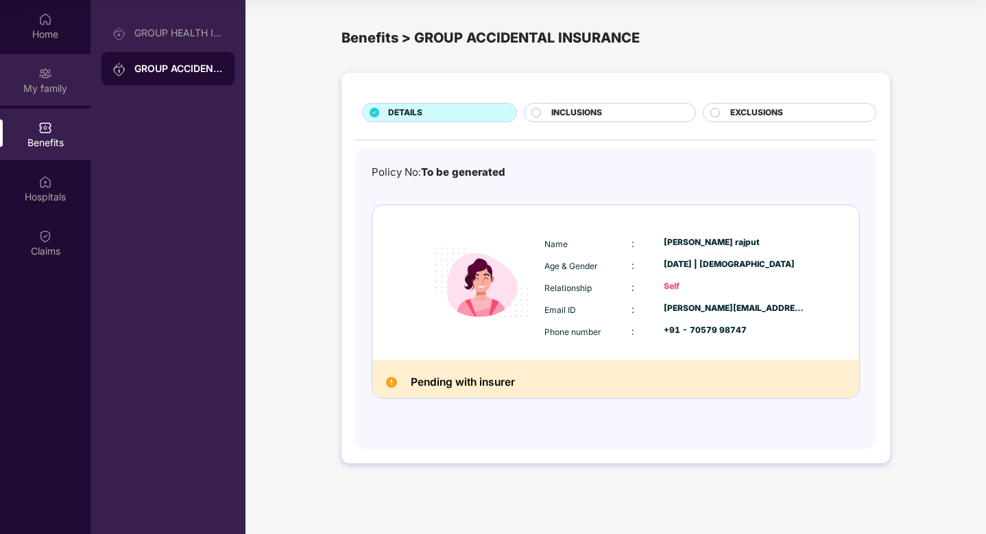
click at [63, 97] on div "My family" at bounding box center [45, 79] width 91 height 51
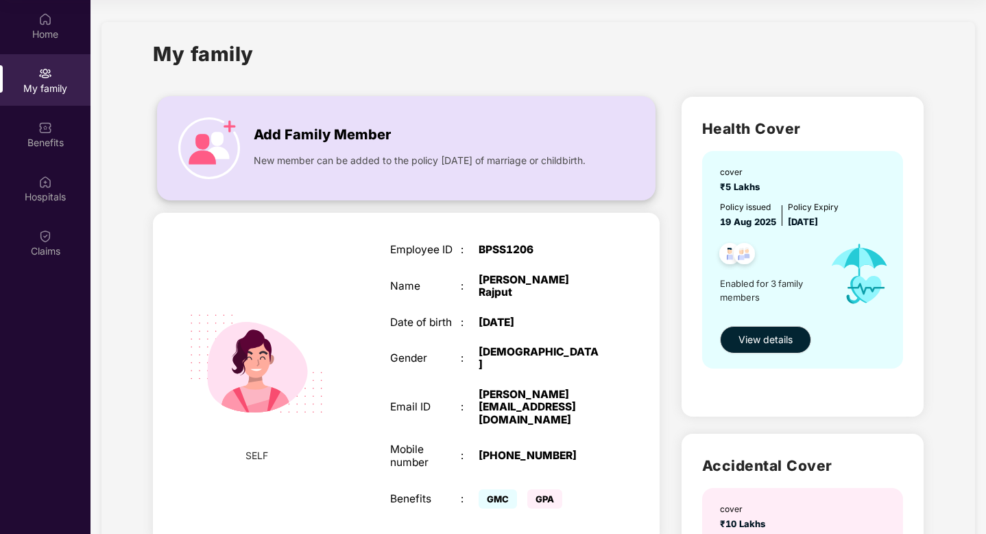
click at [447, 143] on div "Add Family Member" at bounding box center [425, 131] width 342 height 28
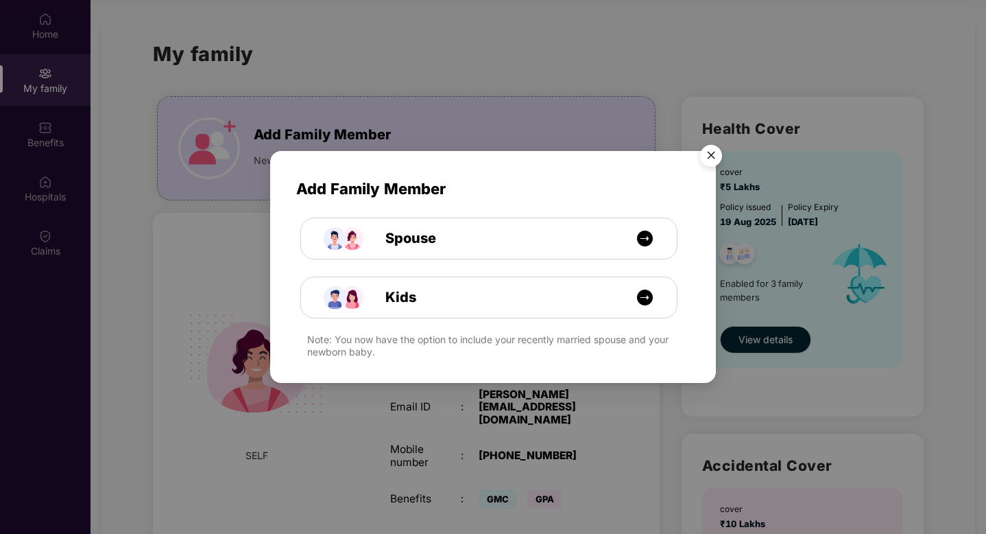
click at [721, 149] on img "Close" at bounding box center [711, 158] width 38 height 38
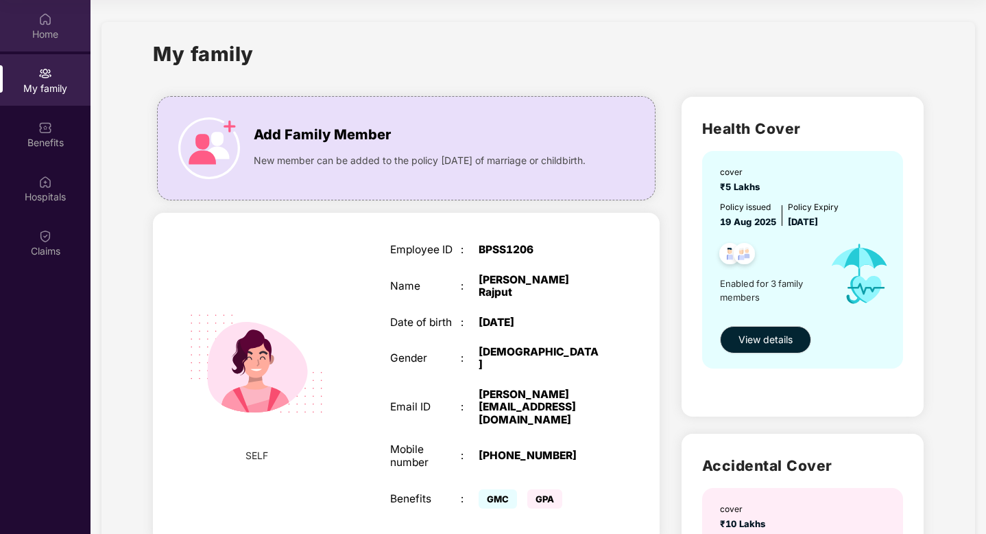
click at [65, 31] on div "Home" at bounding box center [45, 34] width 91 height 14
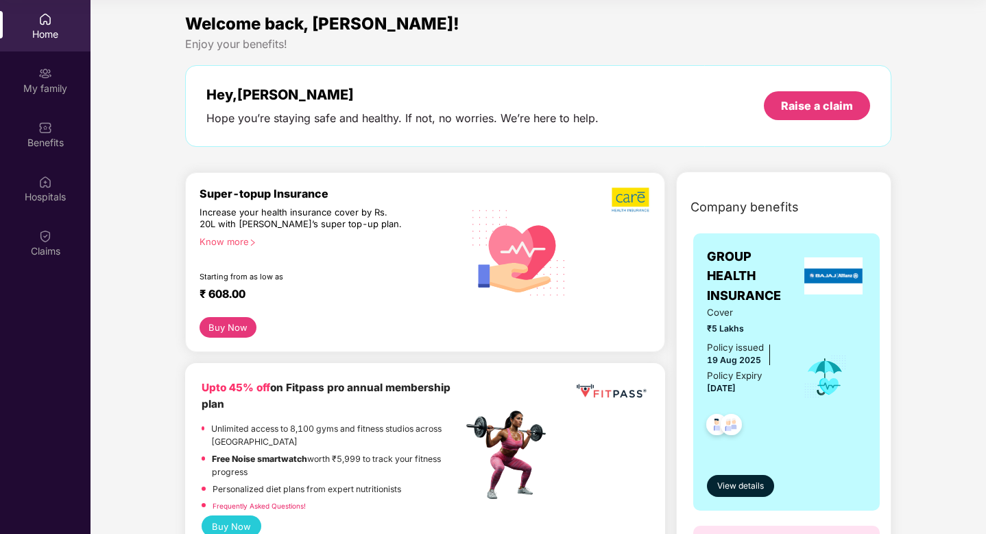
click at [231, 326] on button "Buy Now" at bounding box center [228, 327] width 57 height 21
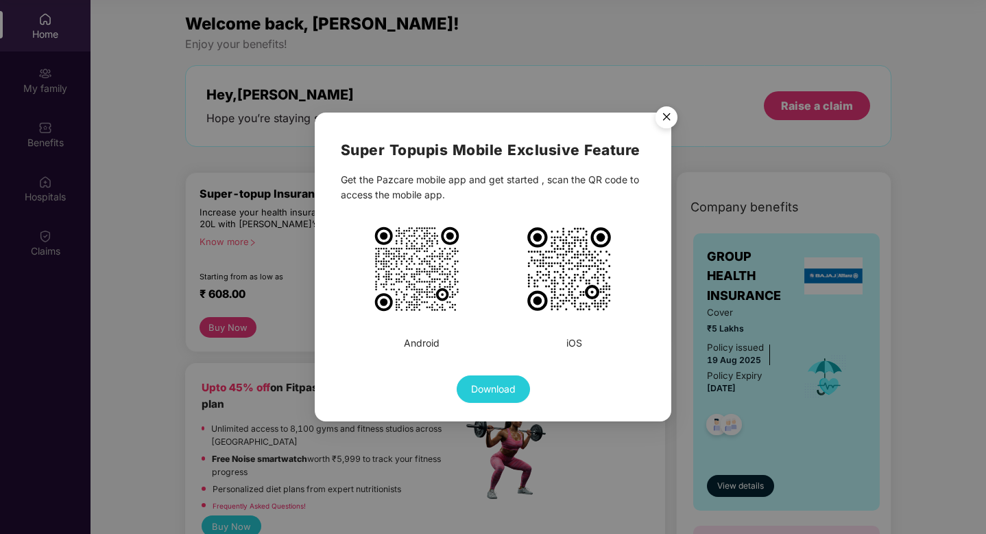
click at [665, 114] on img "Close" at bounding box center [666, 119] width 38 height 38
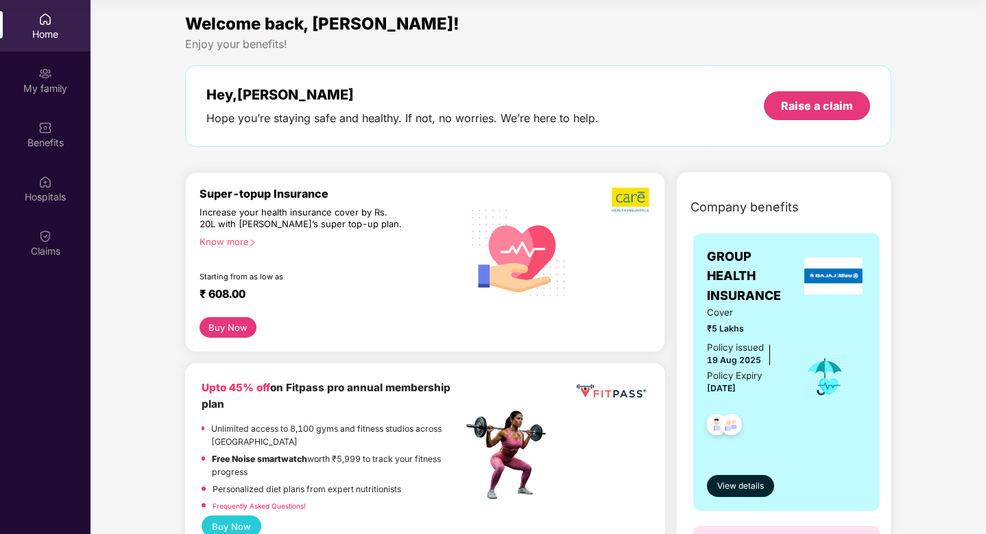
click at [241, 237] on div "Know more" at bounding box center [327, 241] width 255 height 10
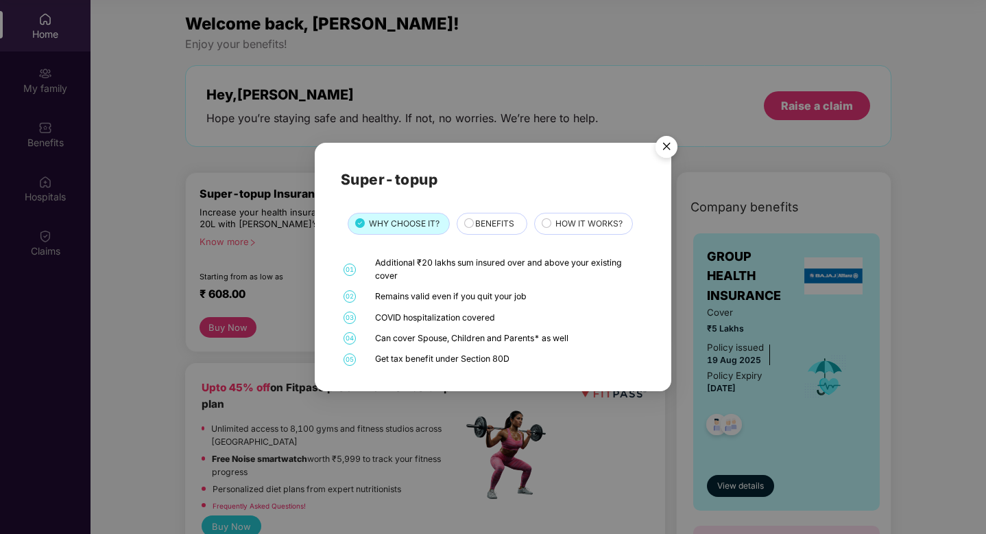
click at [672, 142] on img "Close" at bounding box center [666, 149] width 38 height 38
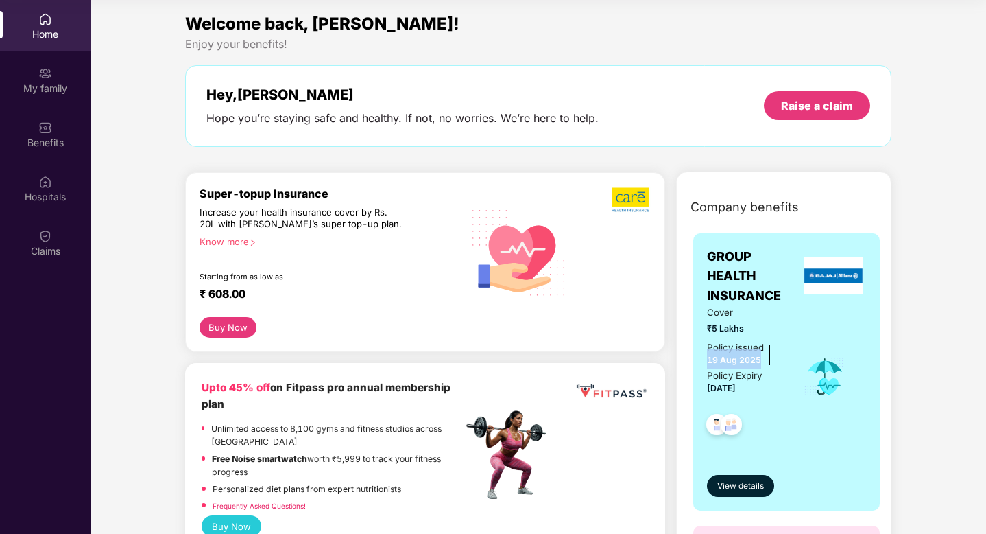
drag, startPoint x: 704, startPoint y: 363, endPoint x: 765, endPoint y: 362, distance: 61.0
click at [765, 363] on div "GROUP HEALTH INSURANCE Cover ₹5 Lakhs Policy issued [DATE] Policy Expiry [DATE]…" at bounding box center [786, 371] width 187 height 277
drag, startPoint x: 707, startPoint y: 386, endPoint x: 784, endPoint y: 384, distance: 76.8
click at [784, 384] on div "Cover ₹5 Lakhs Policy issued [DATE] Policy Expiry [DATE]" at bounding box center [787, 376] width 160 height 143
click at [794, 399] on div "Cover ₹5 Lakhs Policy issued [DATE] Policy Expiry [DATE]" at bounding box center [787, 376] width 160 height 143
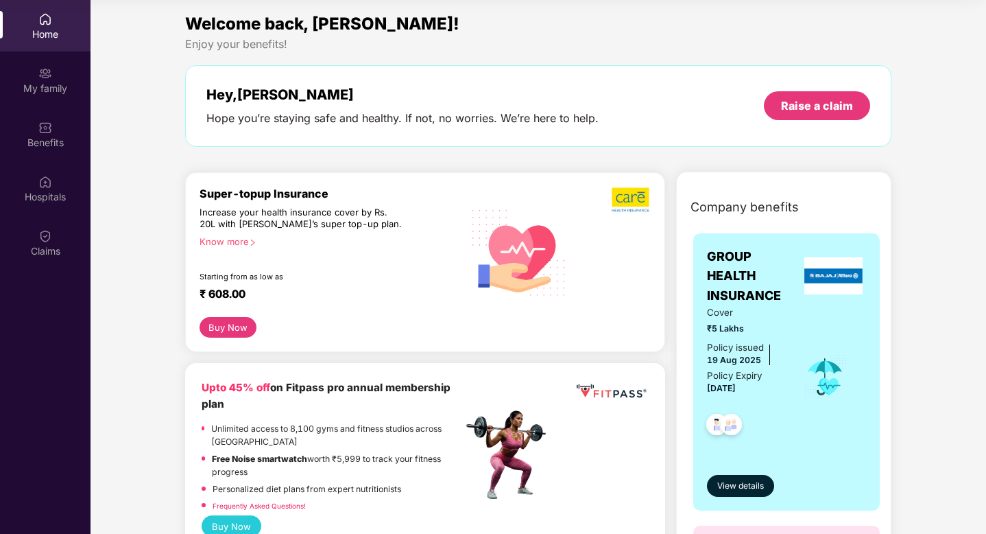
click at [239, 330] on button "Buy Now" at bounding box center [228, 327] width 57 height 21
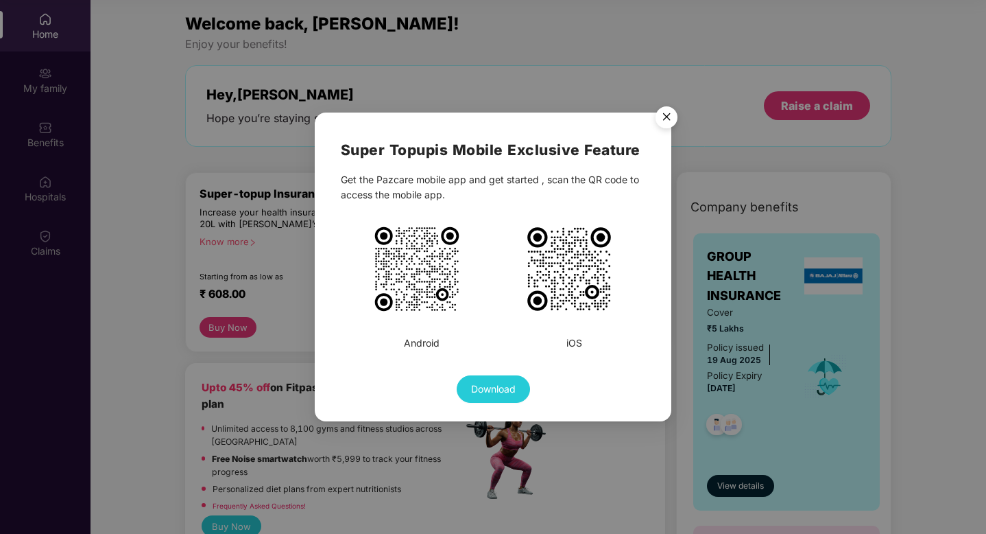
click at [671, 114] on img "Close" at bounding box center [666, 119] width 38 height 38
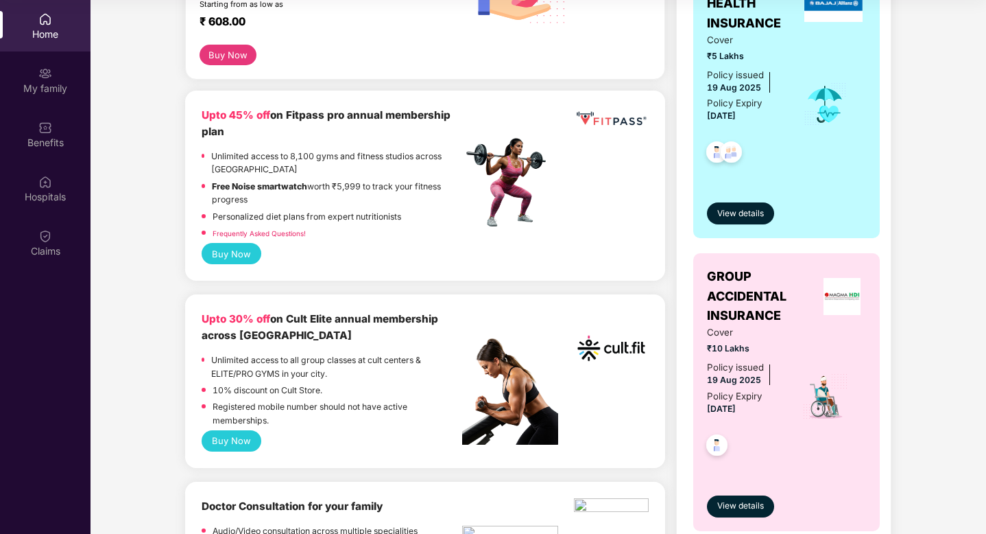
scroll to position [278, 0]
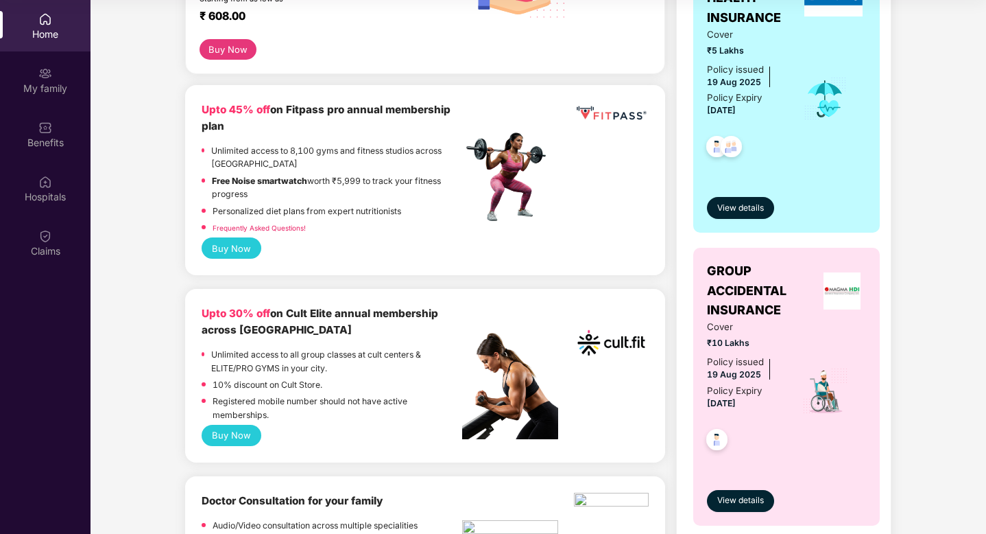
click at [241, 434] on button "Buy Now" at bounding box center [232, 435] width 60 height 21
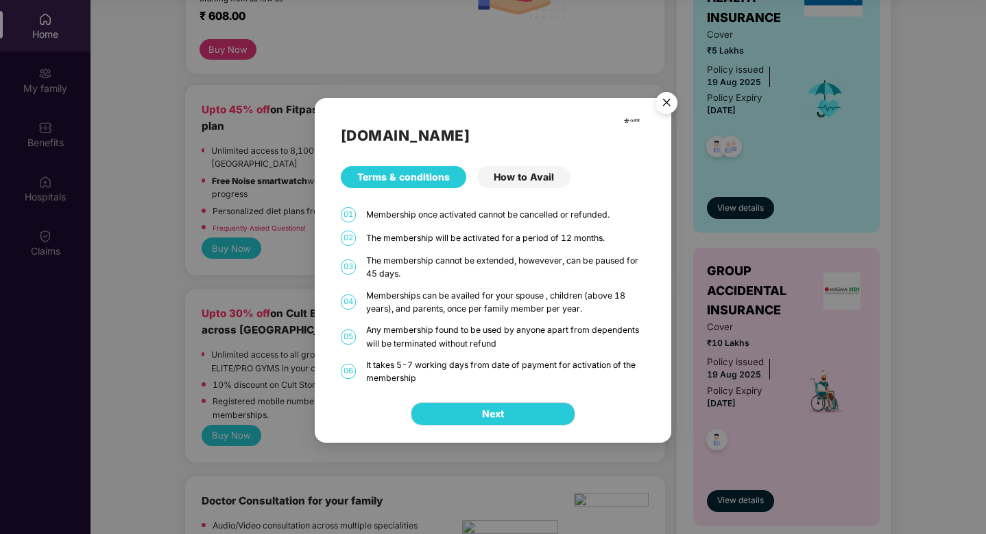
click at [540, 178] on div "How to Avail" at bounding box center [523, 177] width 93 height 22
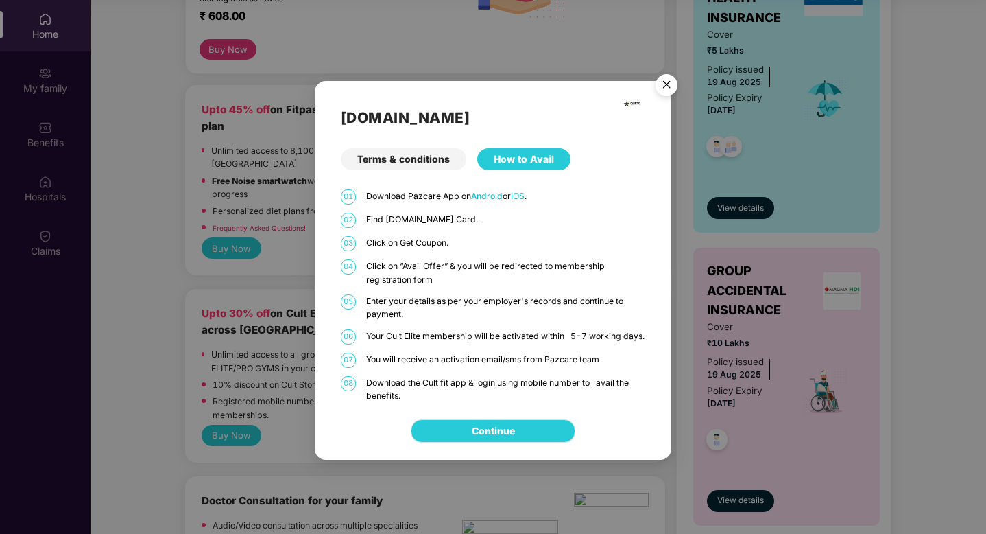
click at [515, 438] on link "Continue" at bounding box center [493, 430] width 43 height 15
